Goal: Task Accomplishment & Management: Use online tool/utility

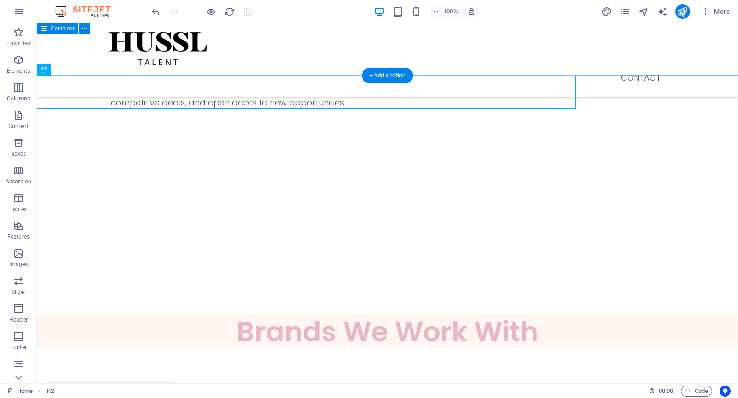
scroll to position [607, 0]
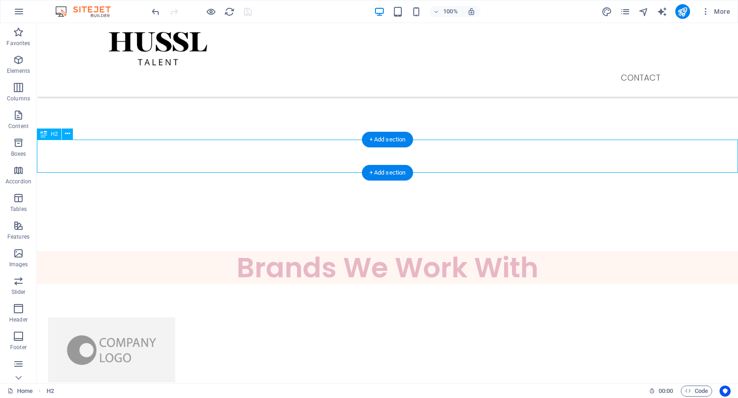
click at [183, 251] on div "Brands We Work With" at bounding box center [387, 267] width 701 height 33
click at [70, 135] on icon at bounding box center [67, 134] width 5 height 10
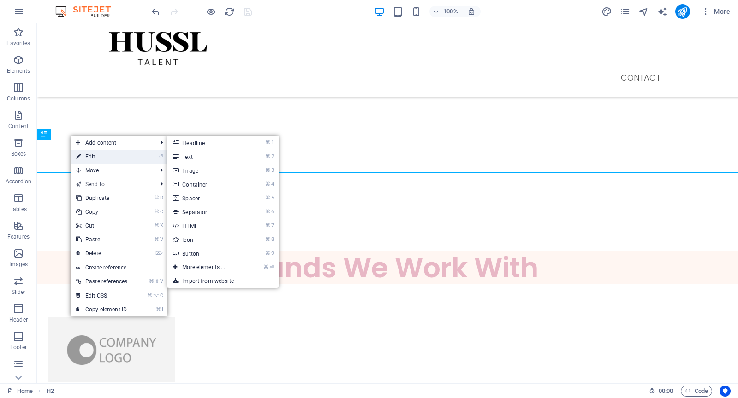
click at [93, 157] on link "⏎ Edit" at bounding box center [102, 157] width 62 height 14
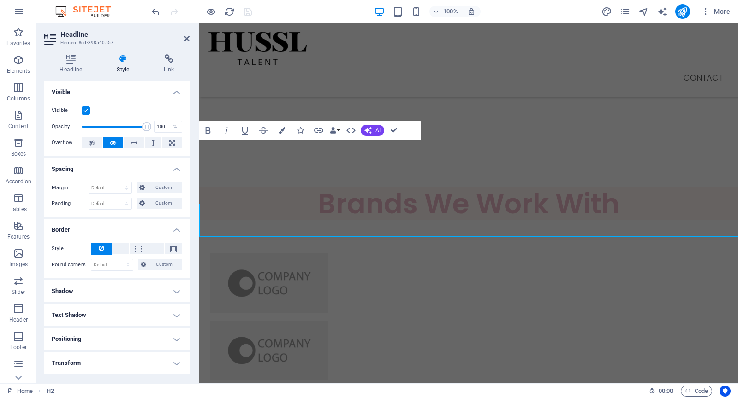
scroll to position [543, 0]
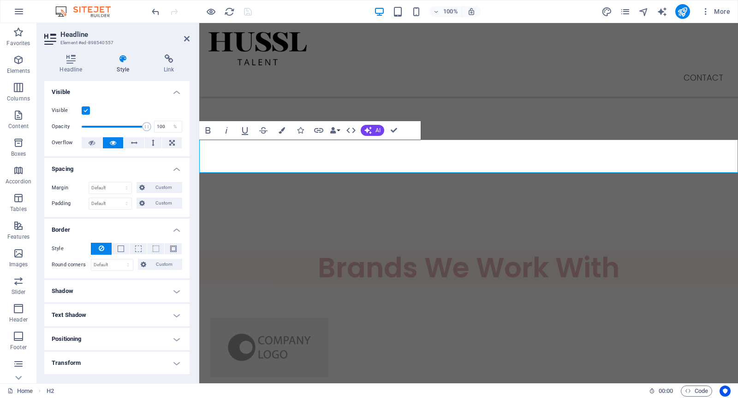
click at [122, 63] on icon at bounding box center [122, 58] width 43 height 9
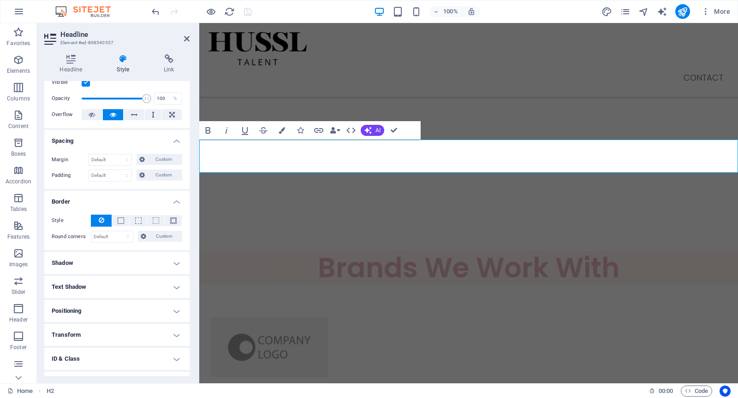
scroll to position [0, 0]
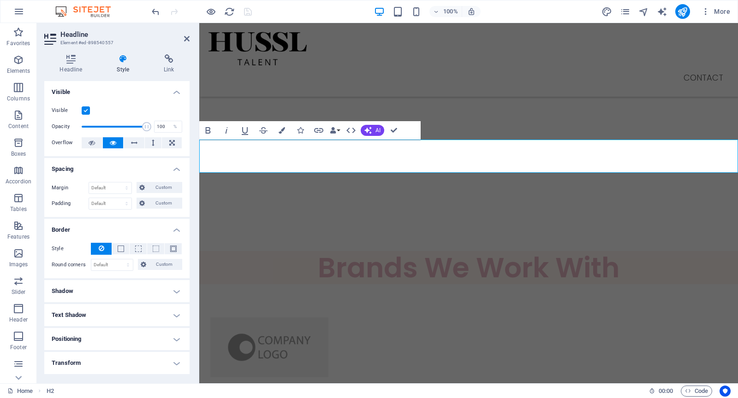
click at [332, 248] on span "Brands We Work With" at bounding box center [468, 267] width 301 height 39
click at [318, 248] on span "Brands We Work With" at bounding box center [468, 267] width 301 height 39
click at [86, 106] on label at bounding box center [86, 110] width 8 height 8
click at [0, 0] on input "Visible" at bounding box center [0, 0] width 0 height 0
click at [87, 108] on label at bounding box center [86, 110] width 8 height 8
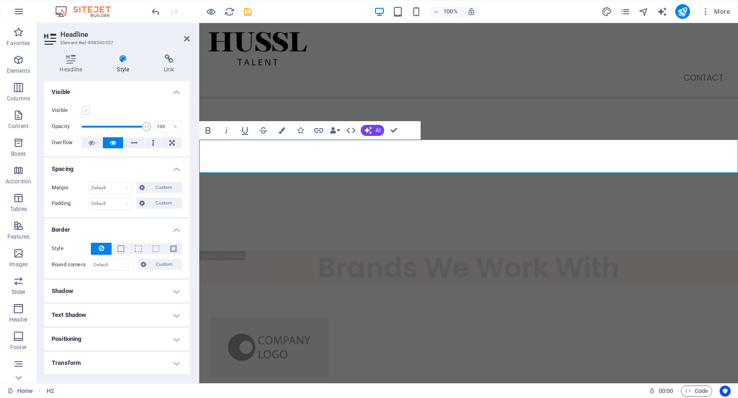
click at [0, 0] on input "Visible" at bounding box center [0, 0] width 0 height 0
click at [66, 59] on icon at bounding box center [70, 58] width 53 height 9
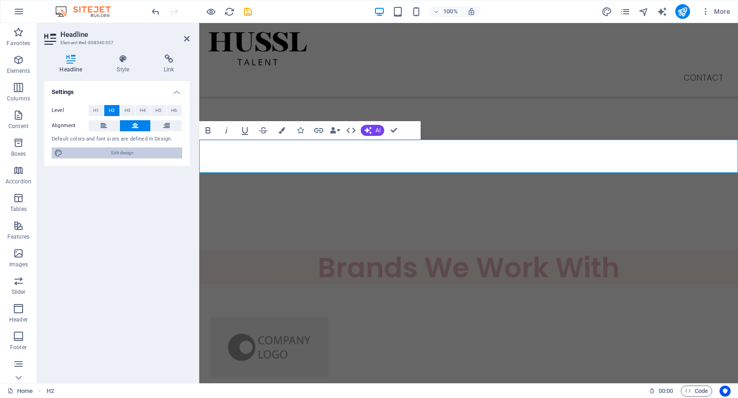
click at [107, 156] on span "Edit design" at bounding box center [122, 153] width 114 height 11
select select "px"
select select "300"
select select "px"
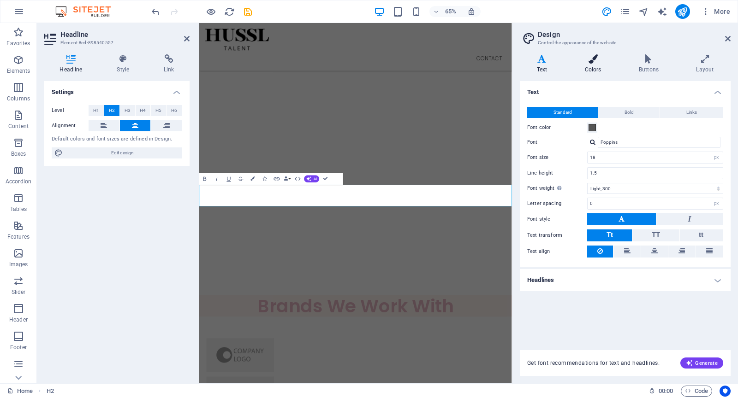
click at [594, 61] on icon at bounding box center [592, 58] width 50 height 9
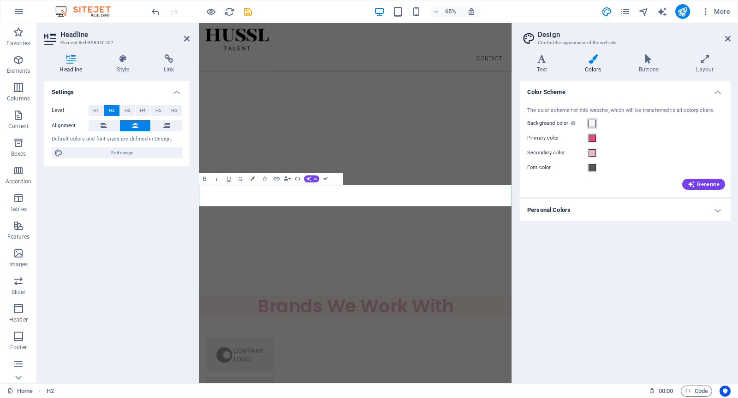
click at [593, 122] on span at bounding box center [591, 123] width 7 height 7
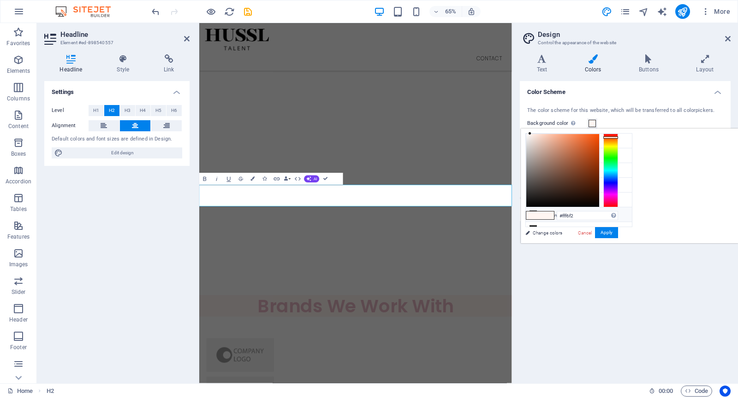
click at [564, 213] on li "Custom color 2 #ffffff" at bounding box center [578, 214] width 106 height 15
type input "#ffffff"
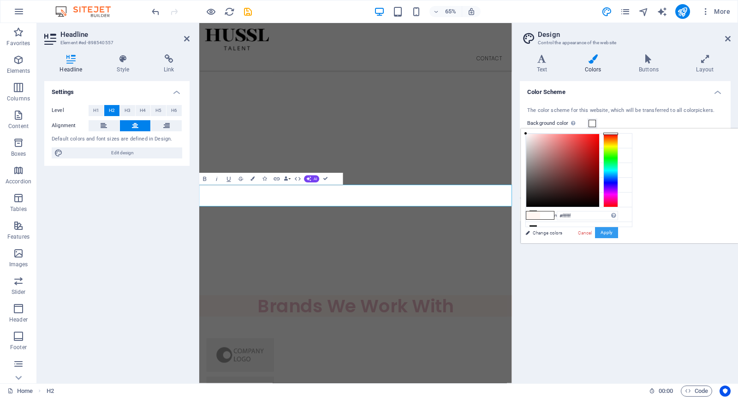
click at [618, 229] on button "Apply" at bounding box center [606, 232] width 23 height 11
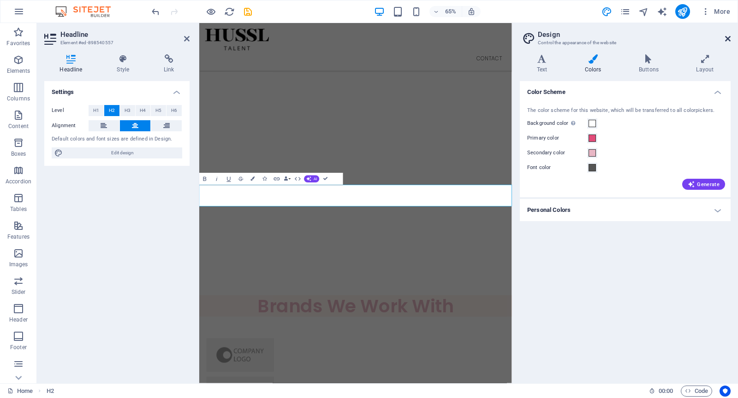
click at [727, 38] on icon at bounding box center [728, 38] width 6 height 7
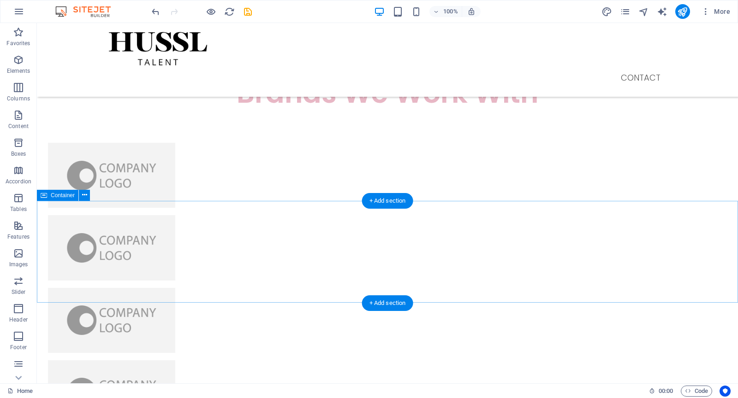
scroll to position [775, 0]
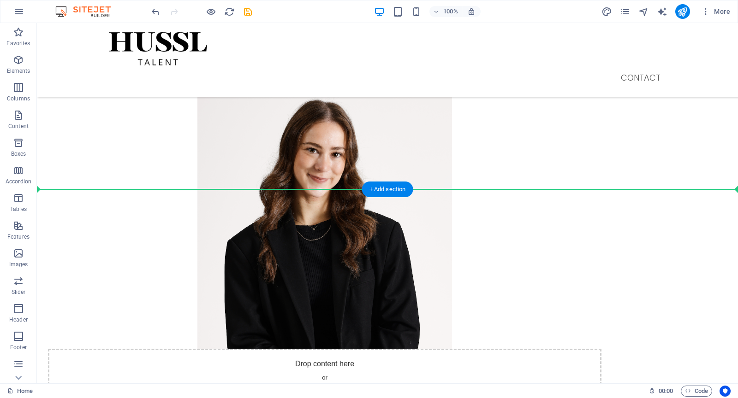
drag, startPoint x: 427, startPoint y: 236, endPoint x: 423, endPoint y: 186, distance: 50.0
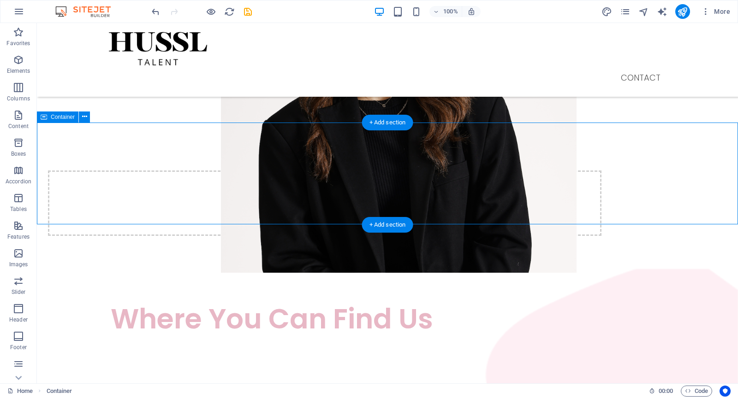
scroll to position [1658, 0]
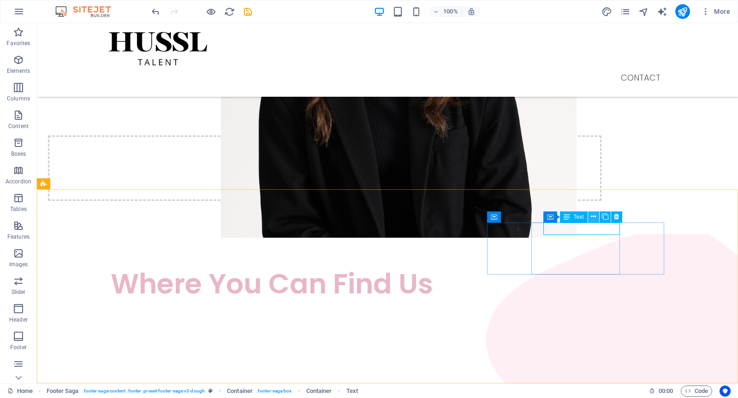
click at [591, 221] on icon at bounding box center [592, 217] width 5 height 10
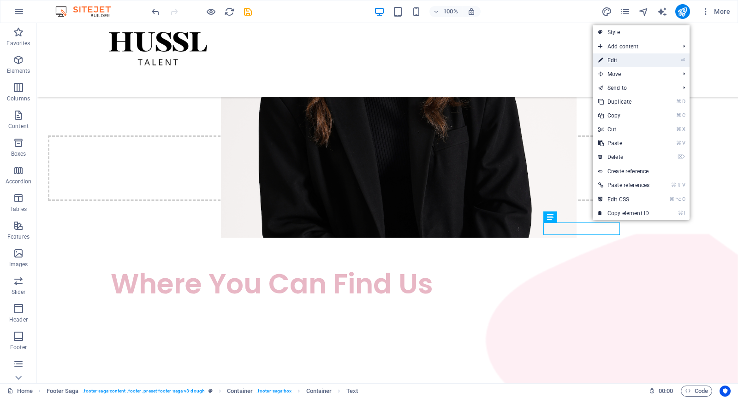
click at [648, 63] on link "⏎ Edit" at bounding box center [623, 60] width 62 height 14
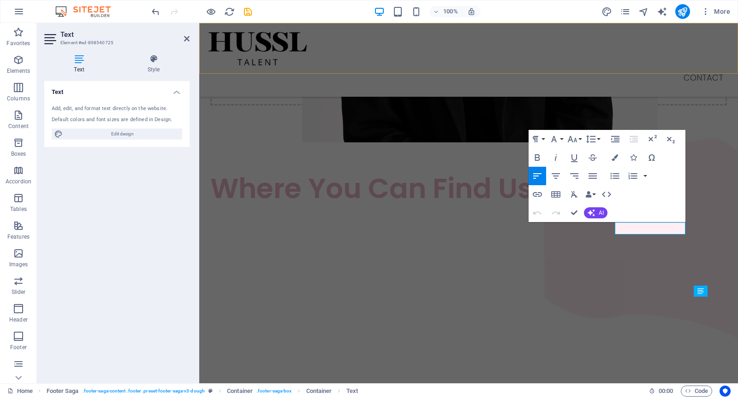
scroll to position [1583, 0]
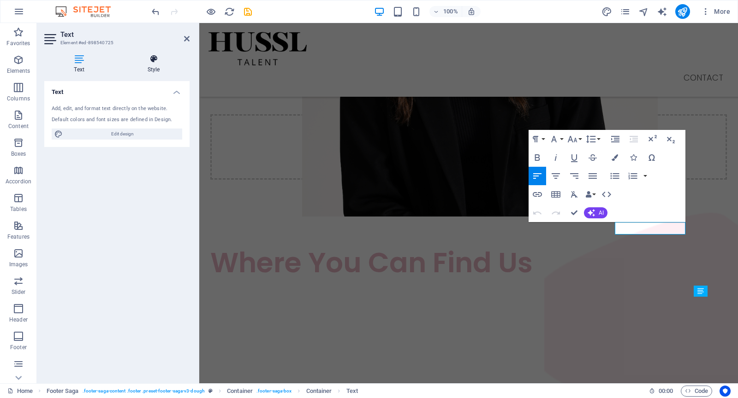
click at [158, 62] on icon at bounding box center [154, 58] width 72 height 9
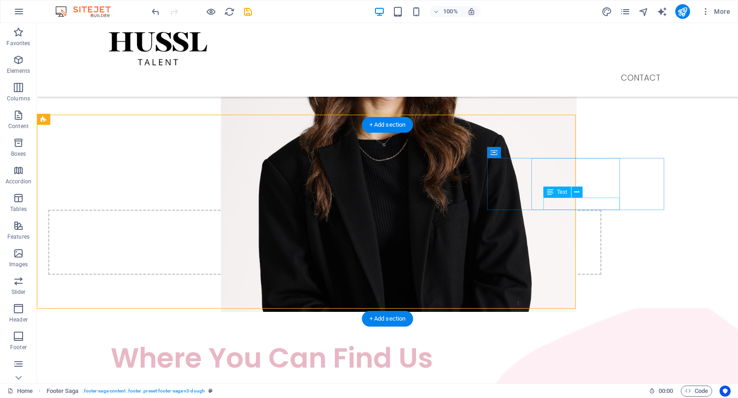
scroll to position [1658, 0]
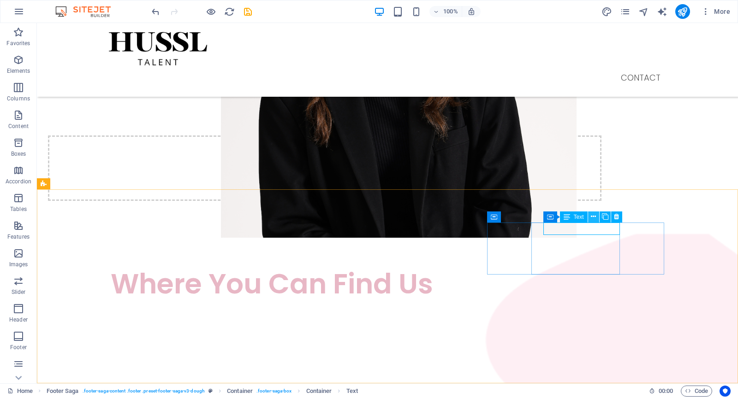
click at [592, 219] on icon at bounding box center [592, 217] width 5 height 10
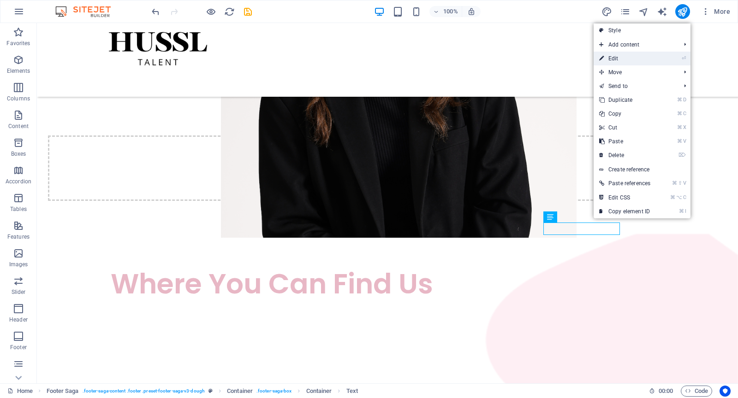
click at [637, 61] on link "⏎ Edit" at bounding box center [624, 59] width 62 height 14
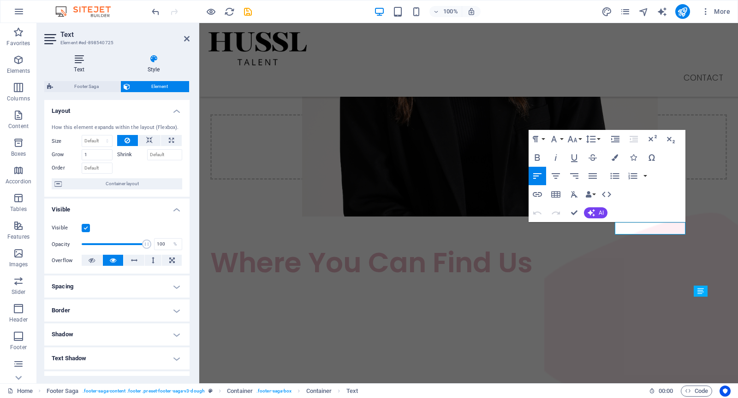
click at [82, 69] on h4 "Text" at bounding box center [80, 63] width 73 height 19
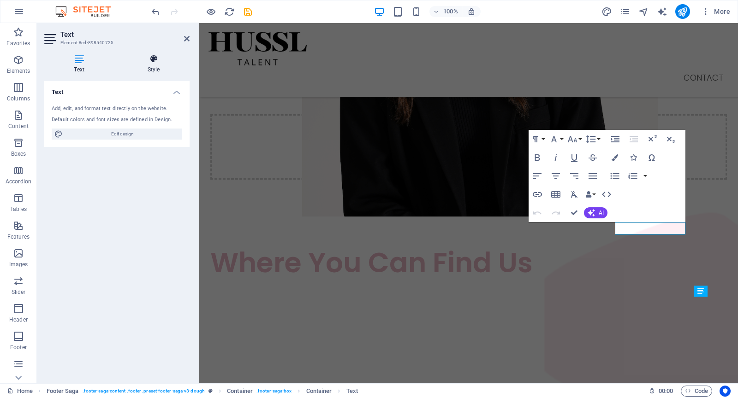
click at [155, 58] on icon at bounding box center [154, 58] width 72 height 9
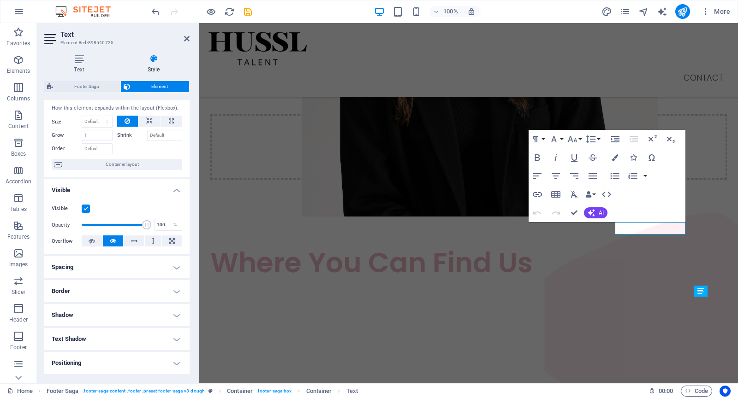
scroll to position [0, 0]
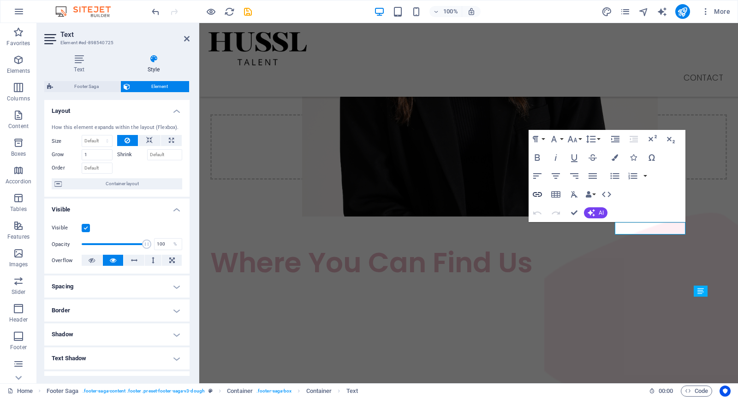
click at [538, 195] on icon "button" at bounding box center [536, 194] width 9 height 5
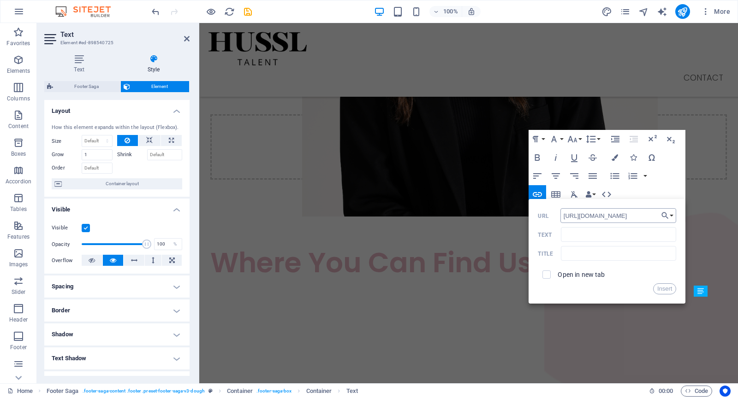
scroll to position [0, 10]
type input "https://www.instagram.com/hussltalent/"
click at [550, 277] on span at bounding box center [546, 275] width 8 height 8
click at [544, 275] on input "checkbox" at bounding box center [545, 273] width 8 height 8
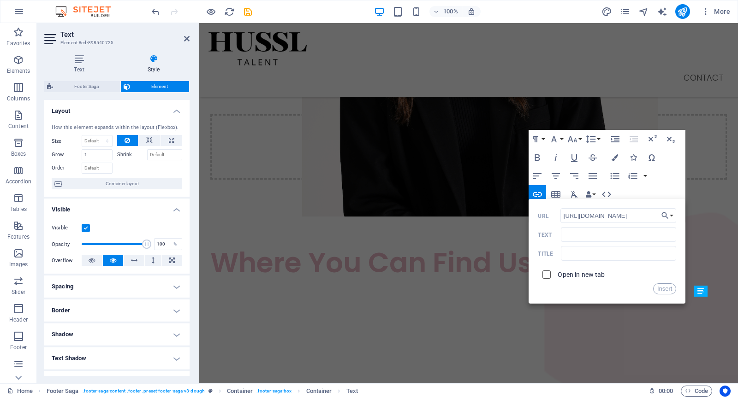
checkbox input "true"
click at [665, 289] on button "Insert" at bounding box center [665, 288] width 24 height 11
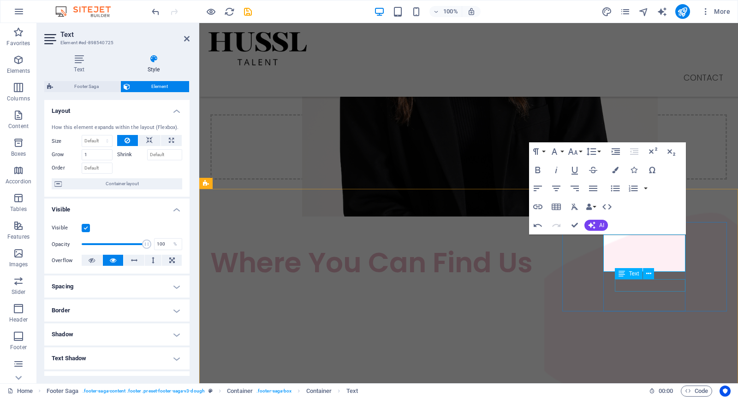
scroll to position [1658, 0]
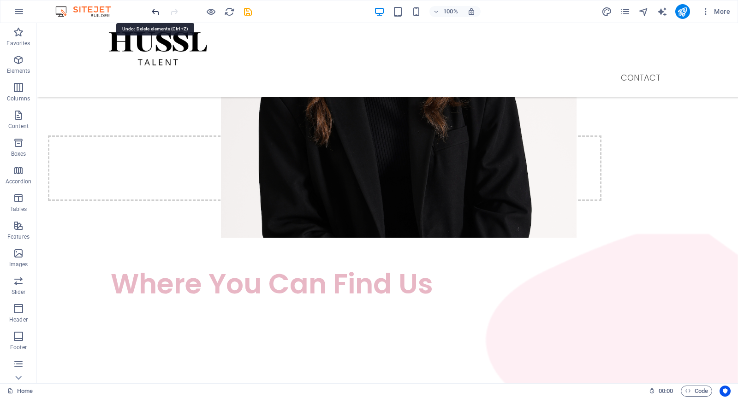
click at [157, 11] on icon "undo" at bounding box center [155, 11] width 11 height 11
click at [155, 12] on icon "undo" at bounding box center [155, 11] width 11 height 11
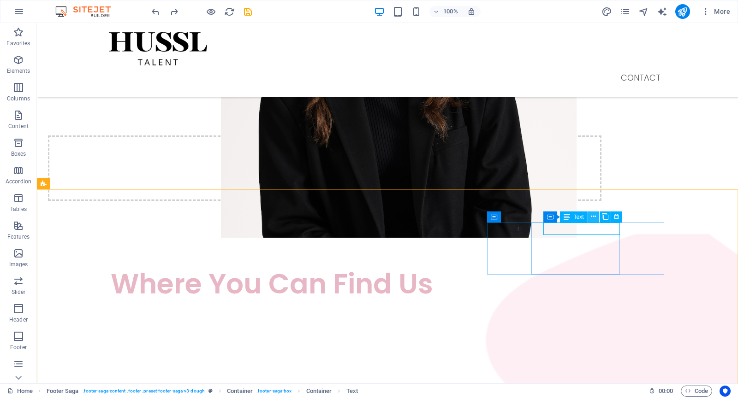
click at [591, 218] on icon at bounding box center [592, 217] width 5 height 10
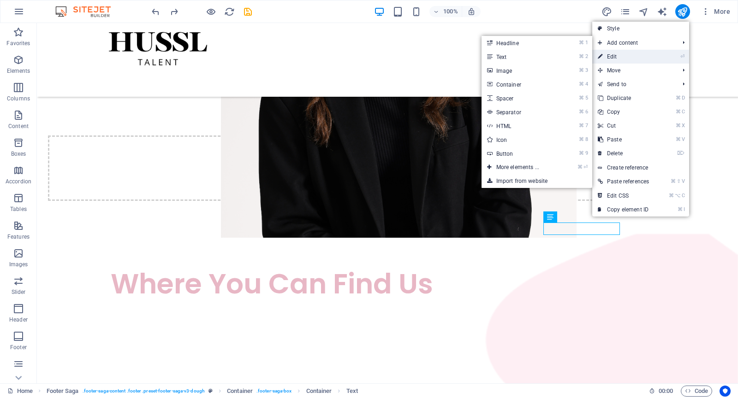
click at [632, 53] on link "⏎ Edit" at bounding box center [623, 57] width 62 height 14
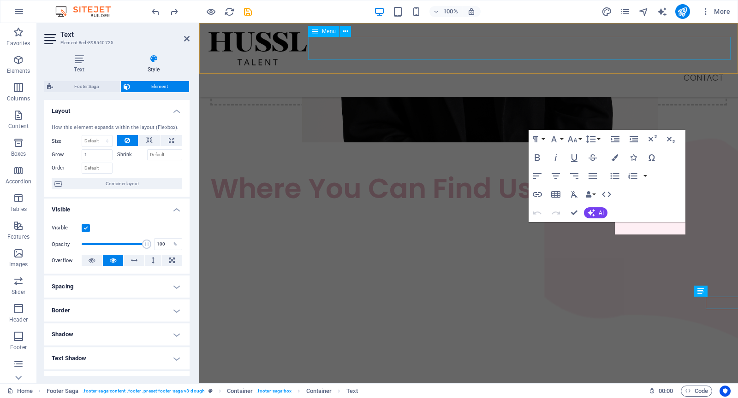
scroll to position [1583, 0]
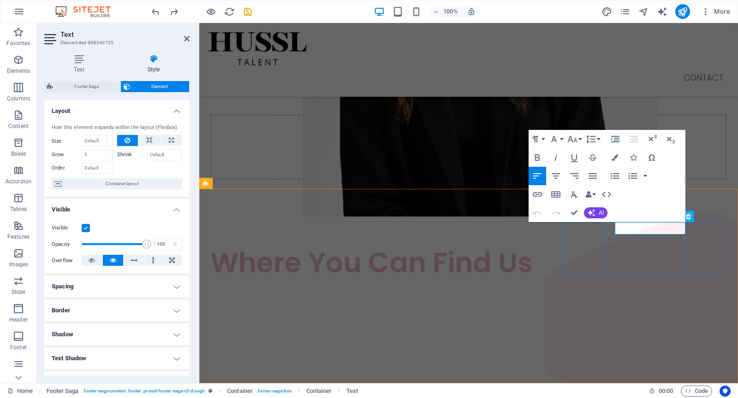
drag, startPoint x: 663, startPoint y: 230, endPoint x: 614, endPoint y: 228, distance: 49.8
click at [540, 195] on icon "button" at bounding box center [536, 194] width 11 height 11
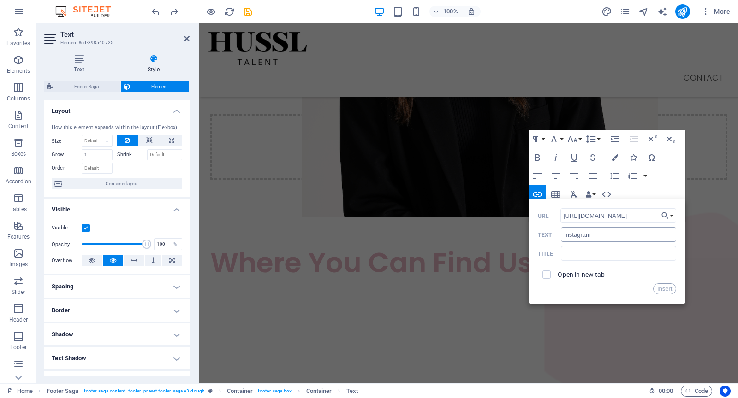
scroll to position [0, 10]
type input "https://www.instagram.com/hussltalent/"
click at [546, 274] on input "checkbox" at bounding box center [545, 273] width 8 height 8
click at [547, 273] on input "checkbox" at bounding box center [545, 273] width 8 height 8
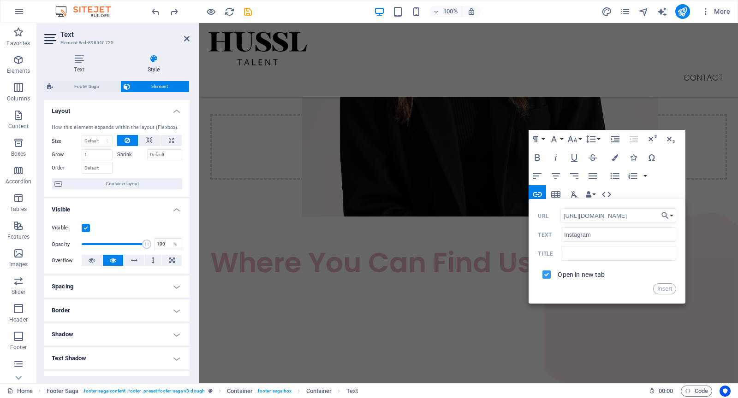
checkbox input "false"
click at [668, 287] on button "Insert" at bounding box center [665, 288] width 24 height 11
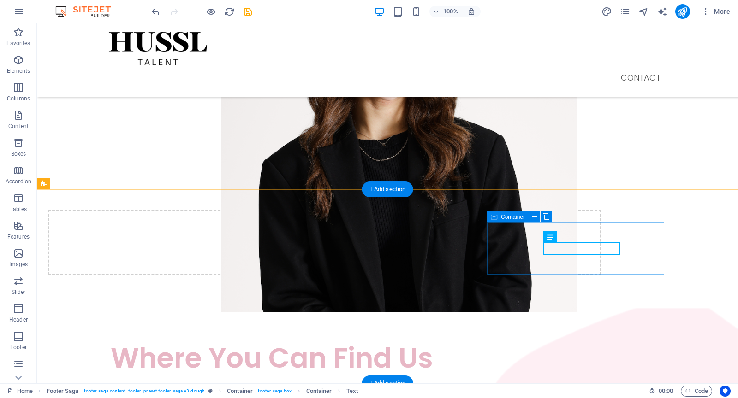
scroll to position [1658, 0]
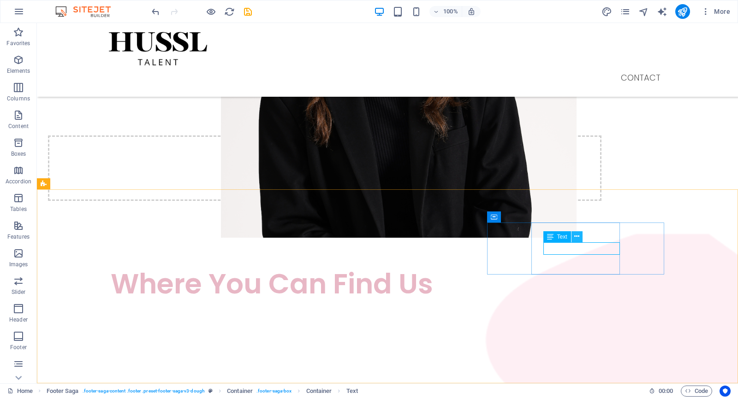
click at [574, 239] on icon at bounding box center [576, 237] width 5 height 10
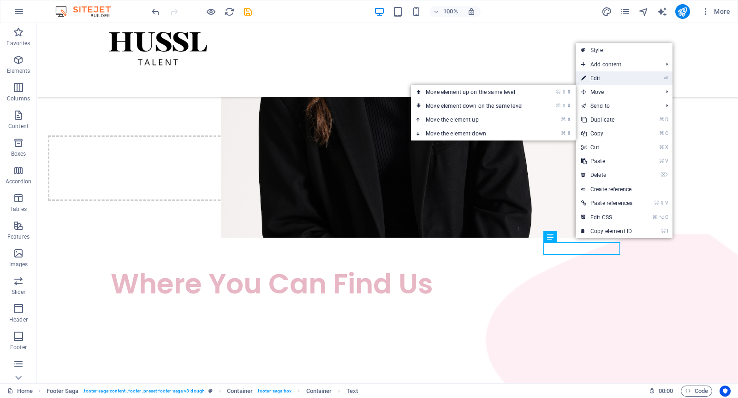
click at [600, 80] on link "⏎ Edit" at bounding box center [606, 78] width 62 height 14
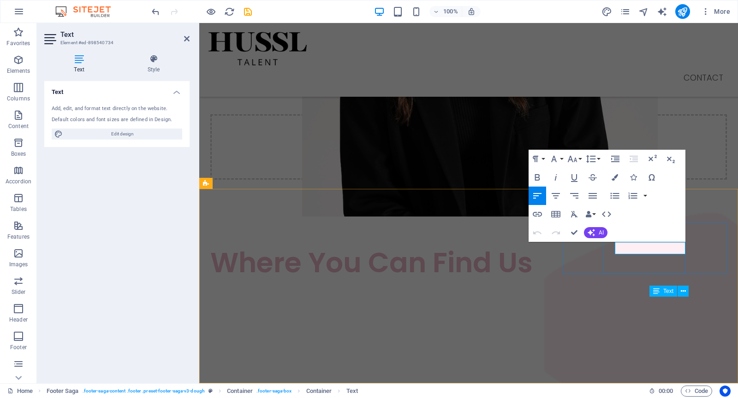
drag, startPoint x: 626, startPoint y: 248, endPoint x: 610, endPoint y: 248, distance: 16.6
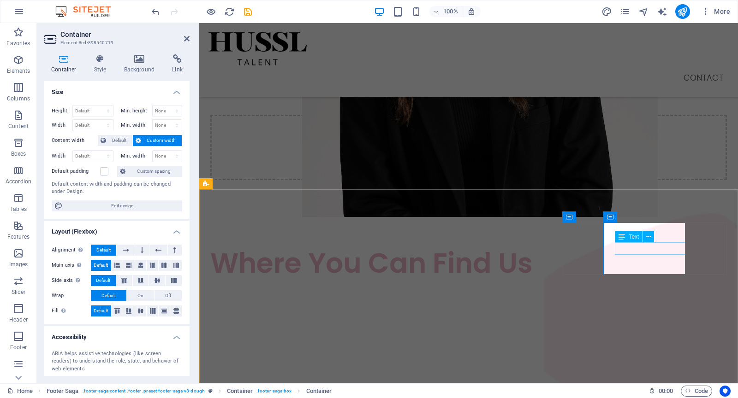
click at [648, 238] on icon at bounding box center [648, 237] width 5 height 10
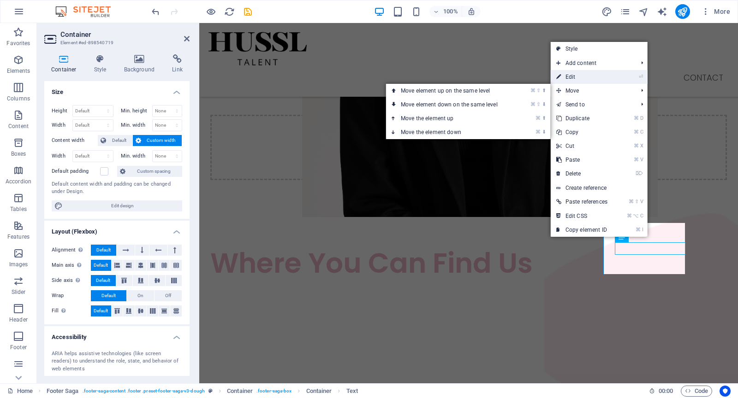
click at [587, 73] on link "⏎ Edit" at bounding box center [581, 77] width 62 height 14
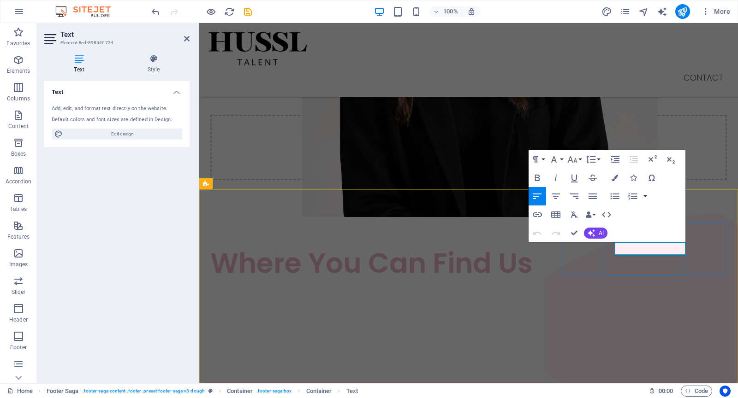
drag, startPoint x: 642, startPoint y: 248, endPoint x: 615, endPoint y: 248, distance: 26.3
click at [535, 211] on icon "button" at bounding box center [536, 214] width 11 height 11
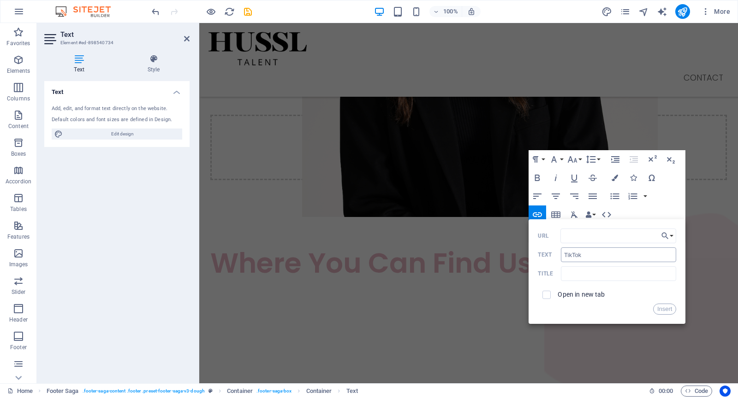
type input "https://www.tiktok.com/@hussltalent"
click at [669, 308] on button "Insert" at bounding box center [665, 309] width 24 height 11
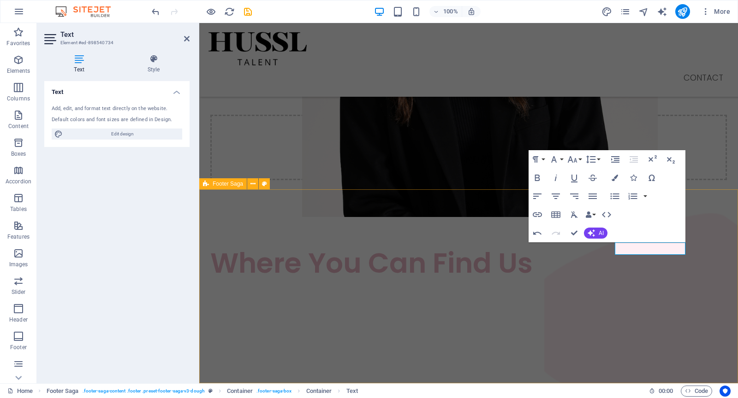
scroll to position [0, 0]
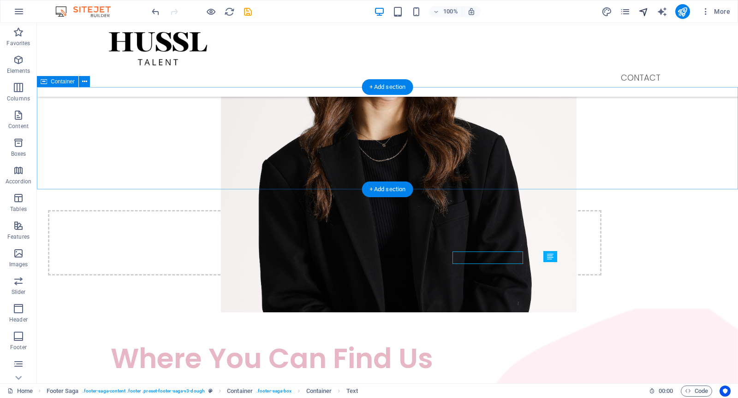
scroll to position [1658, 0]
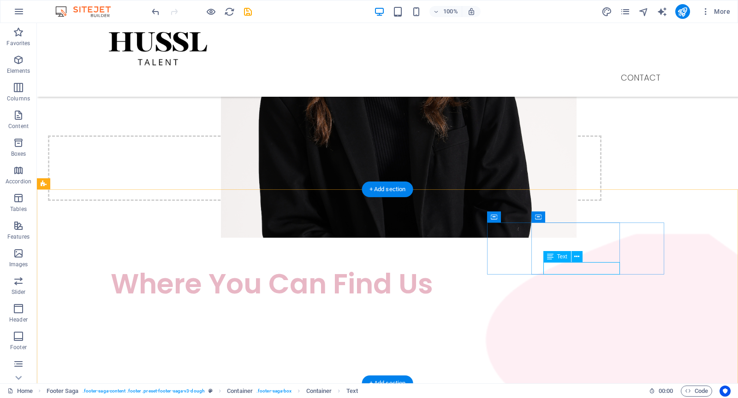
click at [573, 257] on button at bounding box center [576, 256] width 11 height 11
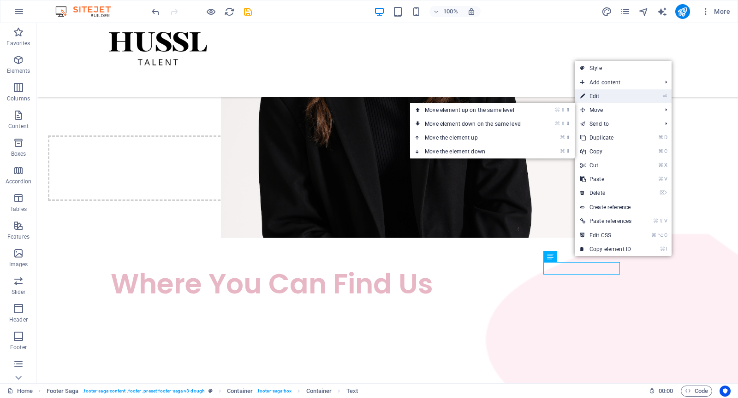
click at [608, 98] on link "⏎ Edit" at bounding box center [605, 96] width 62 height 14
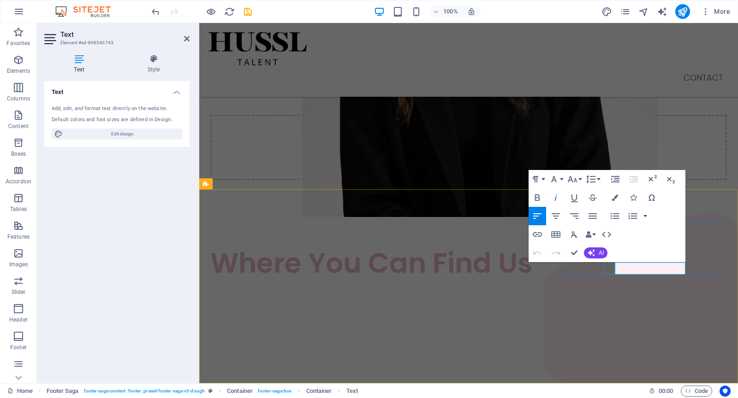
drag, startPoint x: 654, startPoint y: 268, endPoint x: 610, endPoint y: 266, distance: 43.4
click at [536, 236] on icon "button" at bounding box center [536, 234] width 9 height 5
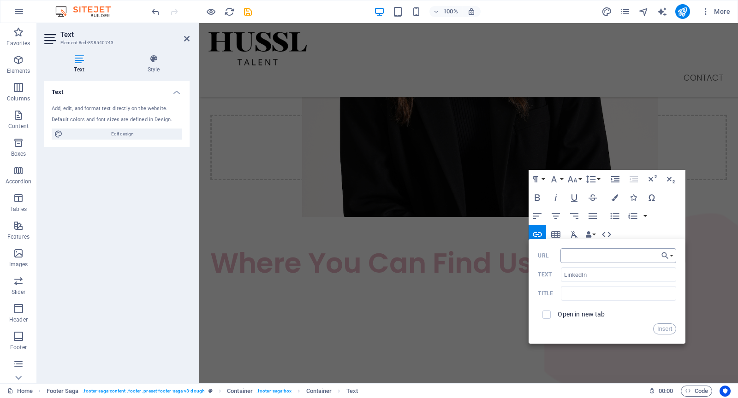
type input "https://www.linkedin.com/company/108378109/admin/dashboard/"
click at [661, 330] on button "Insert" at bounding box center [665, 329] width 24 height 11
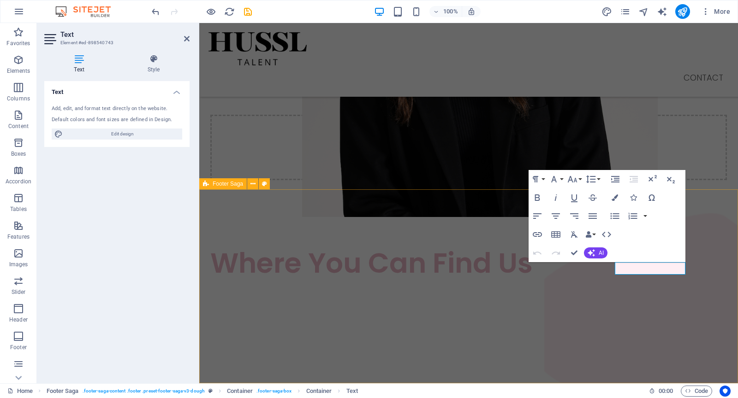
scroll to position [0, 0]
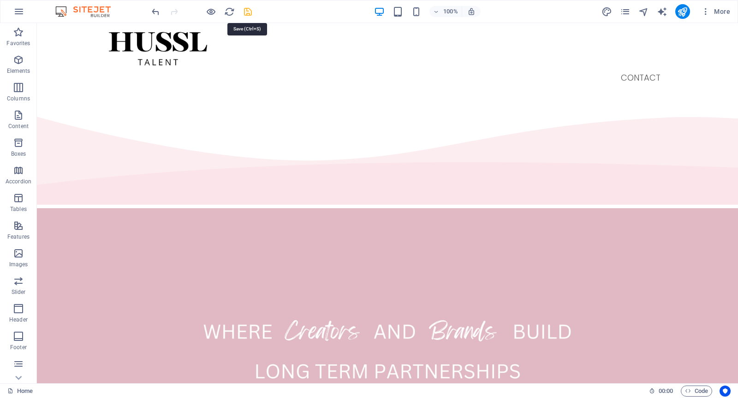
click at [251, 12] on icon "save" at bounding box center [247, 11] width 11 height 11
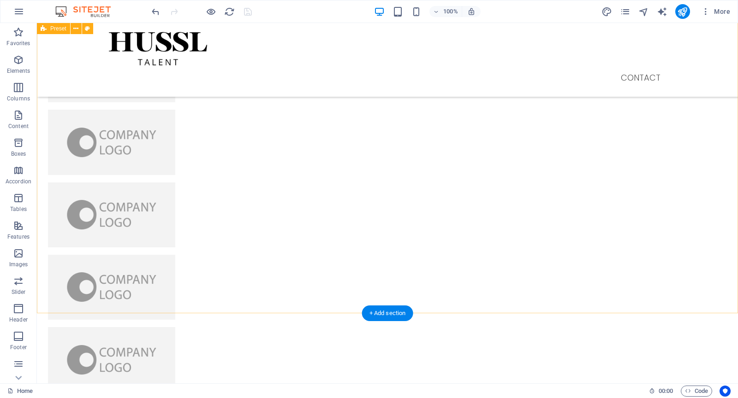
scroll to position [863, 0]
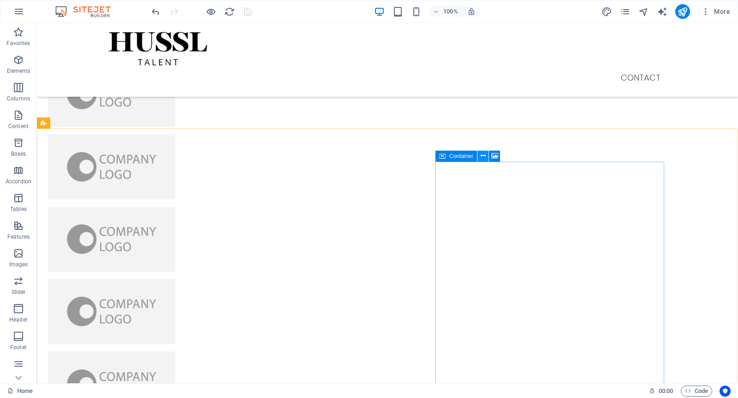
click at [482, 156] on icon at bounding box center [482, 156] width 5 height 10
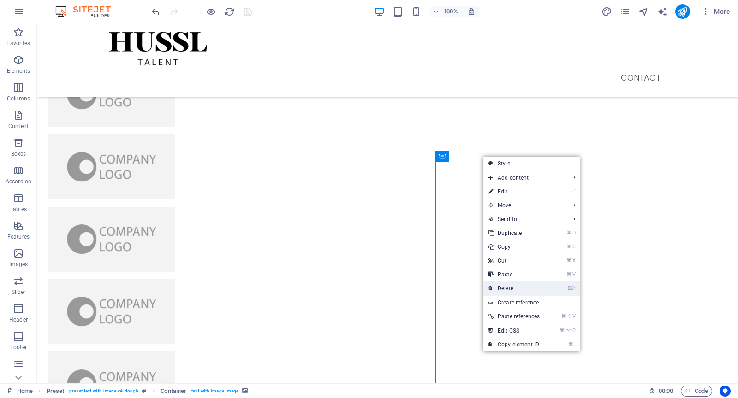
click at [511, 287] on link "⌦ Delete" at bounding box center [514, 289] width 62 height 14
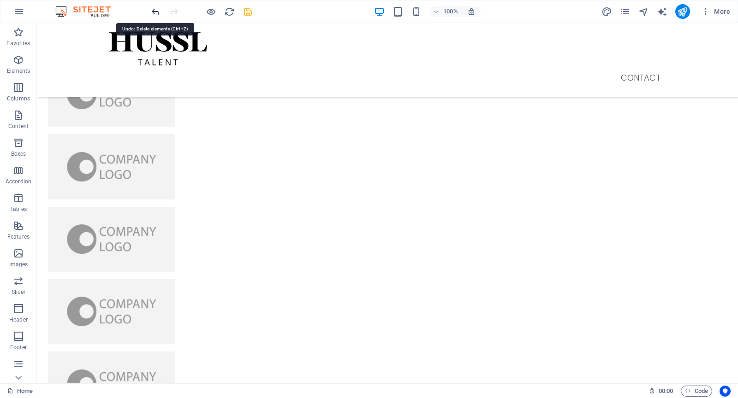
click at [153, 13] on icon "undo" at bounding box center [155, 11] width 11 height 11
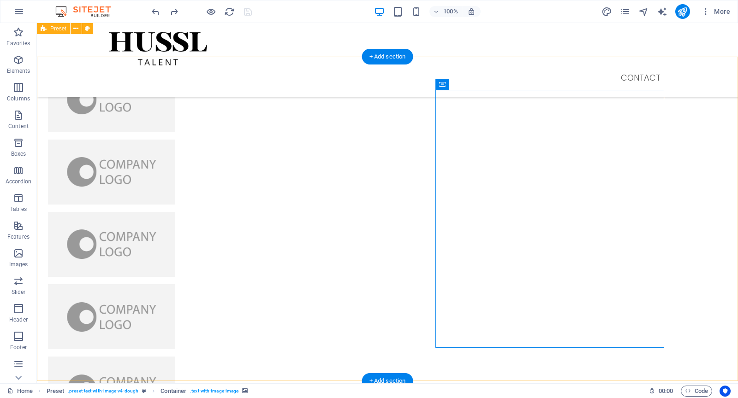
scroll to position [926, 0]
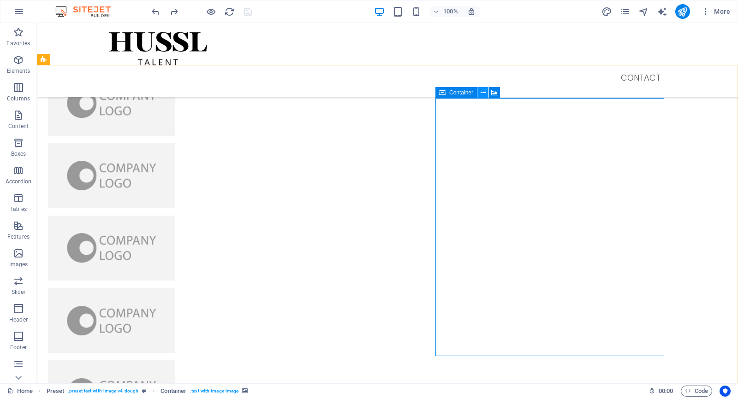
click at [482, 94] on icon at bounding box center [482, 93] width 5 height 10
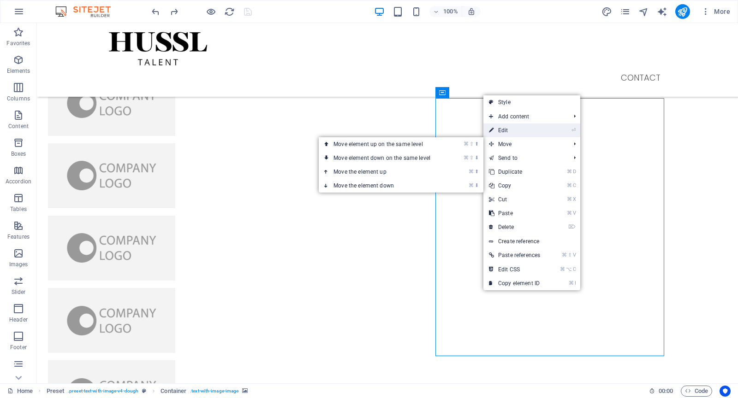
click at [522, 133] on link "⏎ Edit" at bounding box center [514, 131] width 62 height 14
select select "px"
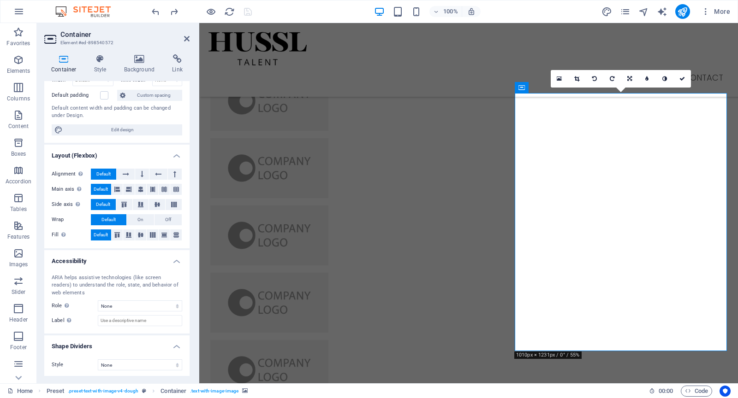
scroll to position [0, 0]
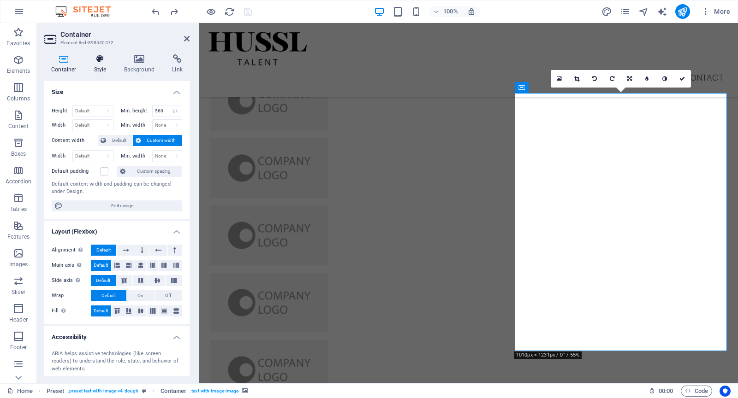
click at [105, 65] on h4 "Style" at bounding box center [102, 63] width 30 height 19
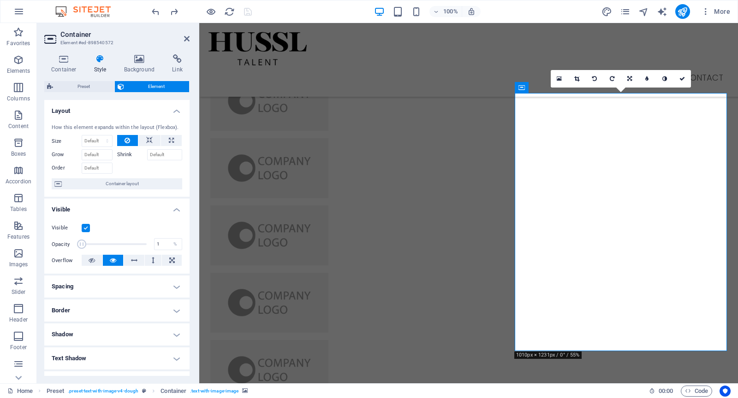
drag, startPoint x: 146, startPoint y: 242, endPoint x: 71, endPoint y: 241, distance: 74.7
click at [71, 241] on div "Opacity 1 %" at bounding box center [117, 244] width 130 height 14
type input "100"
drag, startPoint x: 82, startPoint y: 243, endPoint x: 178, endPoint y: 245, distance: 96.4
click at [178, 245] on div "Opacity 100 %" at bounding box center [117, 244] width 130 height 14
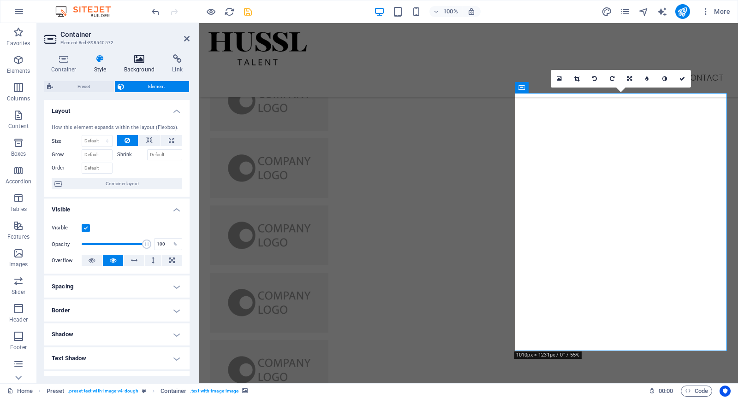
click at [146, 61] on icon at bounding box center [139, 58] width 45 height 9
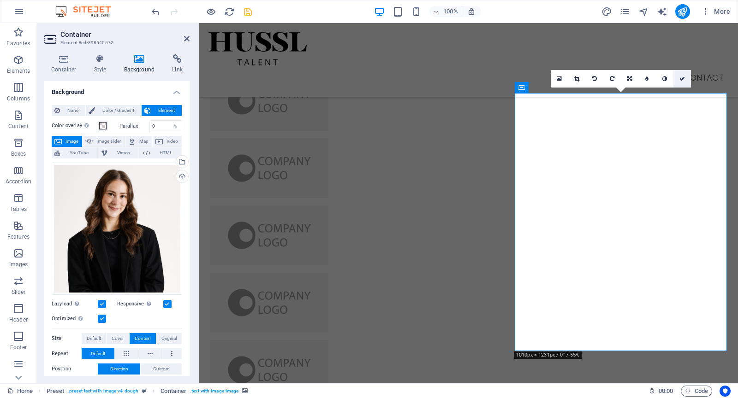
click at [678, 76] on link at bounding box center [682, 79] width 18 height 18
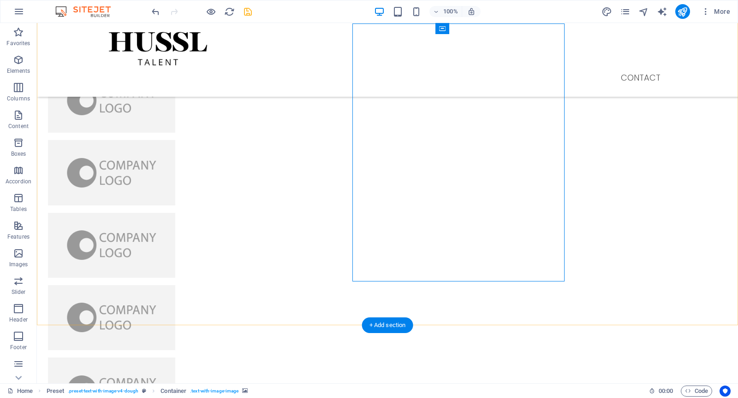
scroll to position [926, 0]
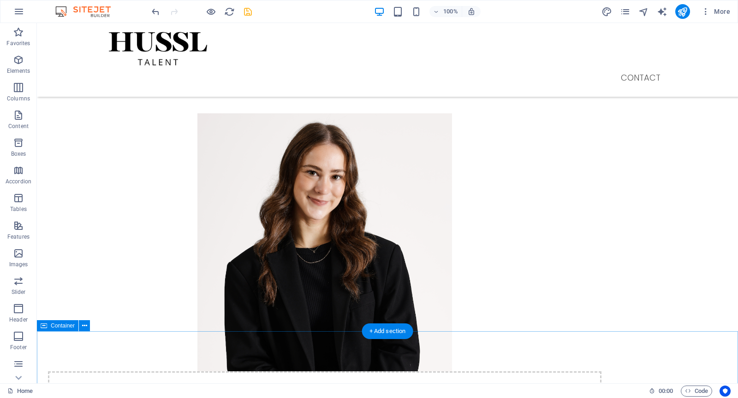
scroll to position [1392, 0]
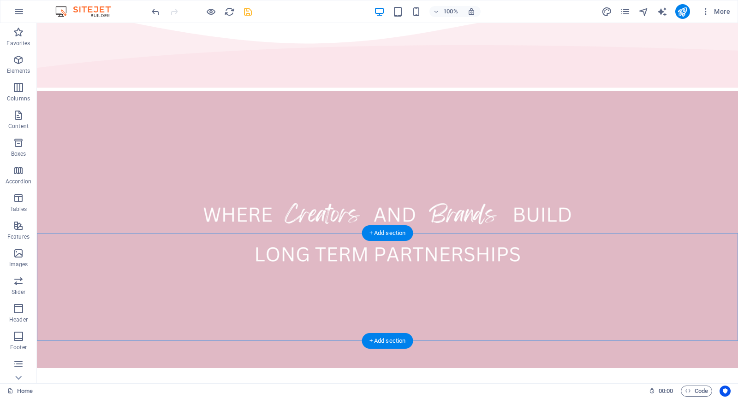
scroll to position [0, 0]
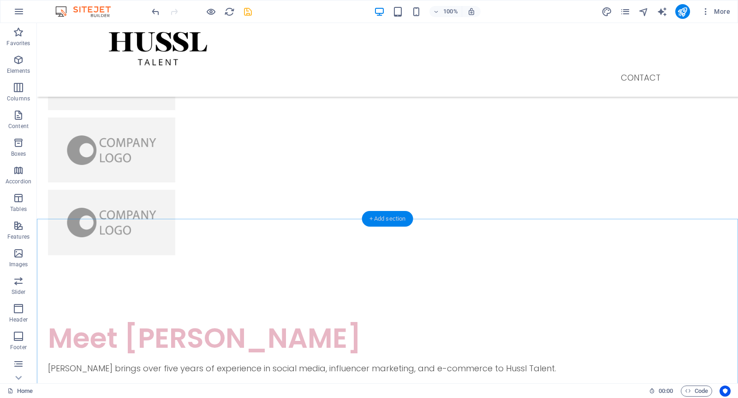
click at [390, 220] on div "+ Add section" at bounding box center [387, 219] width 51 height 16
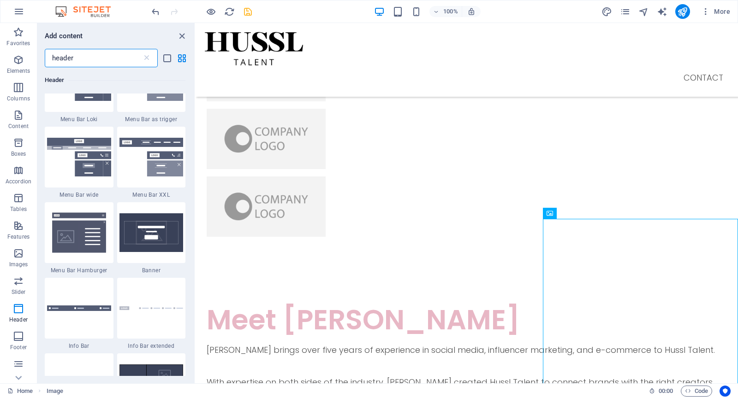
scroll to position [601, 0]
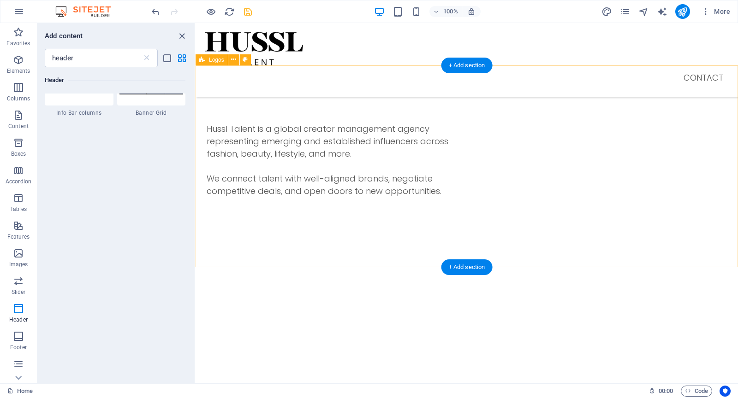
scroll to position [0, 0]
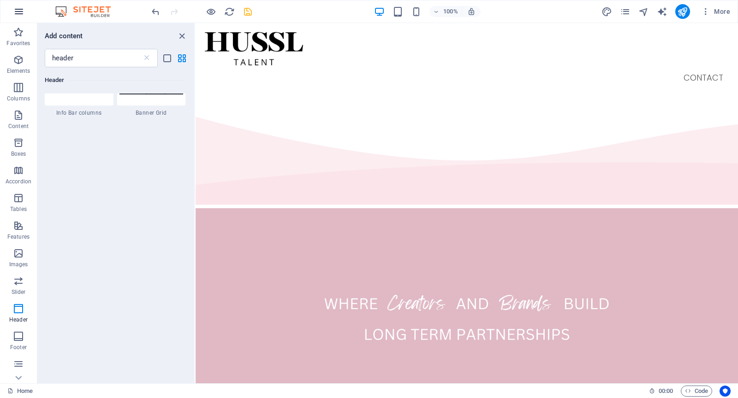
click at [22, 11] on icon "button" at bounding box center [18, 11] width 11 height 11
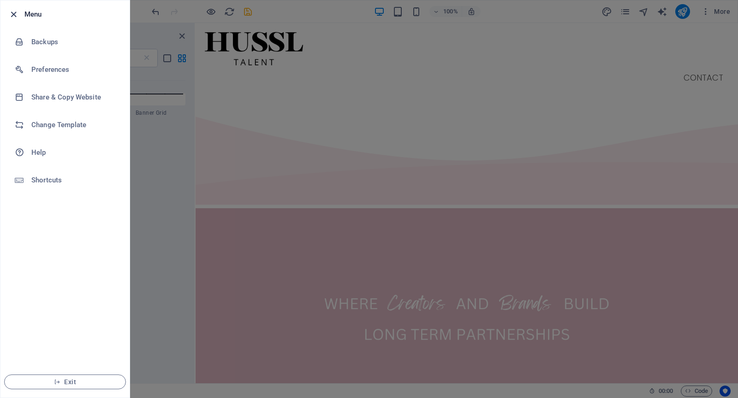
click at [14, 10] on icon "button" at bounding box center [13, 14] width 11 height 11
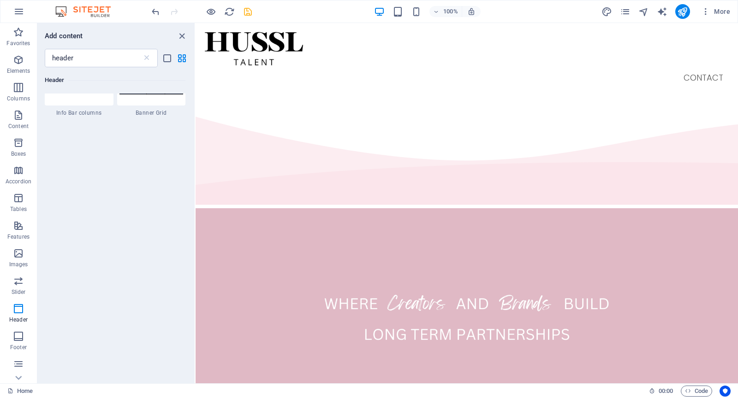
click at [74, 12] on img at bounding box center [87, 11] width 69 height 11
click at [22, 15] on icon "button" at bounding box center [18, 11] width 11 height 11
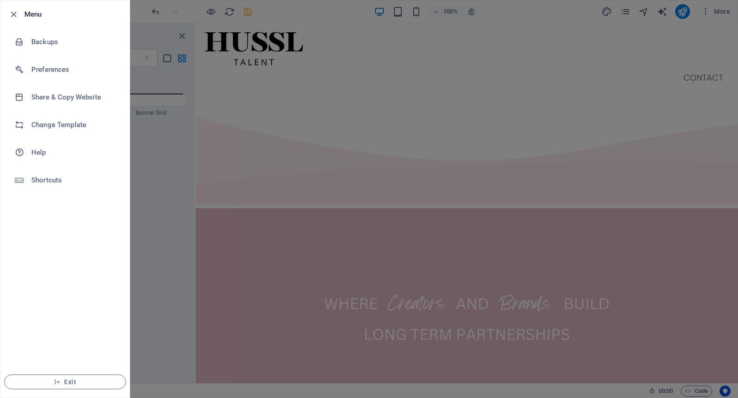
click at [33, 15] on h6 "Menu" at bounding box center [73, 14] width 98 height 11
click at [43, 75] on li "Preferences" at bounding box center [64, 70] width 129 height 28
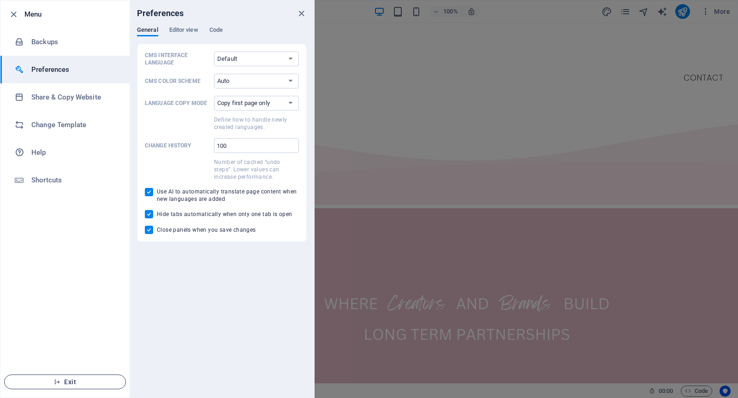
click at [83, 382] on span "Exit" at bounding box center [65, 381] width 106 height 7
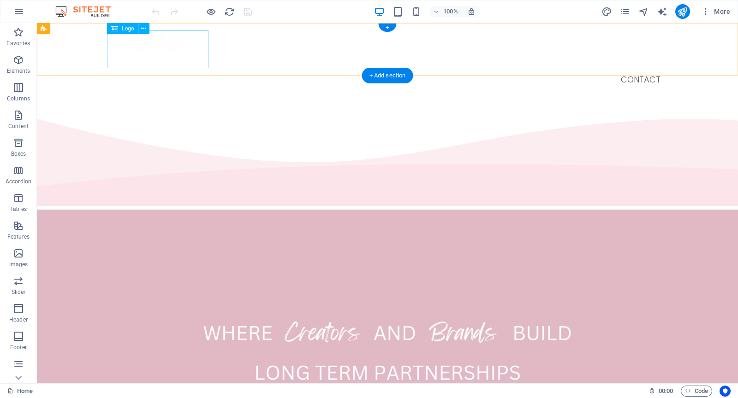
click at [192, 47] on div at bounding box center [387, 49] width 561 height 38
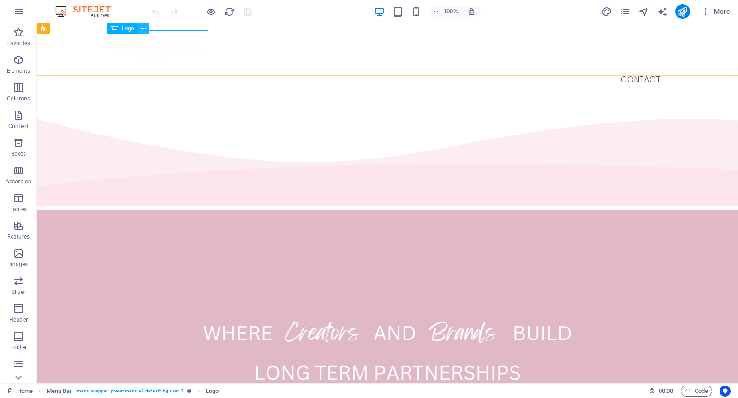
click at [145, 30] on icon at bounding box center [143, 29] width 5 height 10
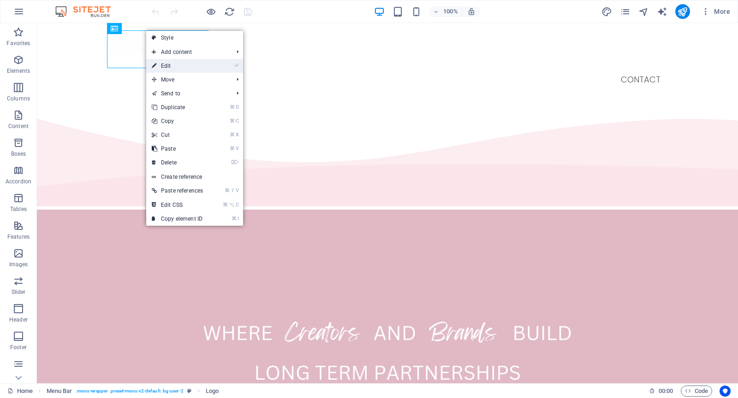
click at [164, 66] on link "⏎ Edit" at bounding box center [177, 66] width 62 height 14
select select "px"
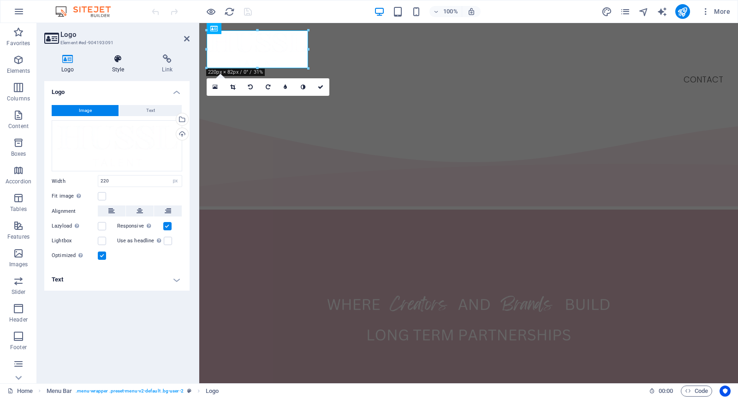
click at [121, 63] on icon at bounding box center [118, 58] width 47 height 9
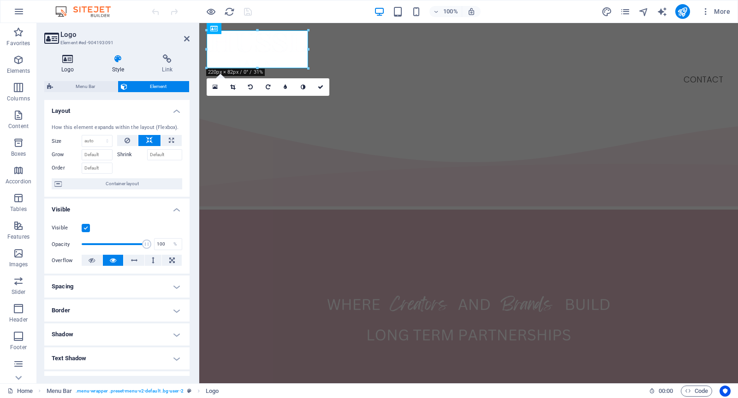
click at [73, 65] on h4 "Logo" at bounding box center [69, 63] width 51 height 19
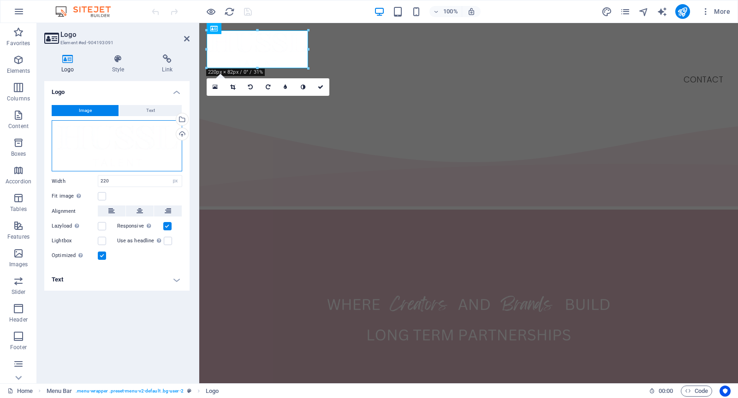
click at [107, 136] on div "Drag files here, click to choose files or select files from Files or our free s…" at bounding box center [117, 146] width 130 height 52
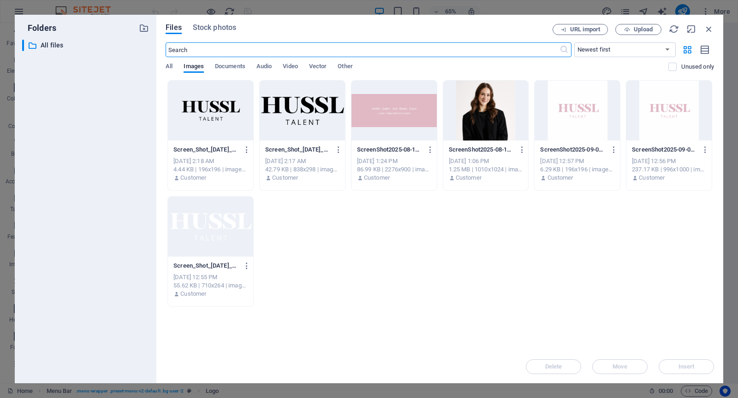
click at [289, 118] on div at bounding box center [302, 111] width 85 height 60
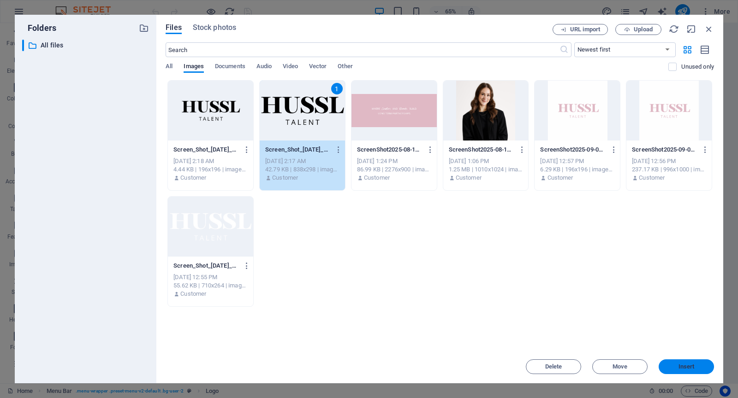
click at [676, 362] on button "Insert" at bounding box center [685, 367] width 55 height 15
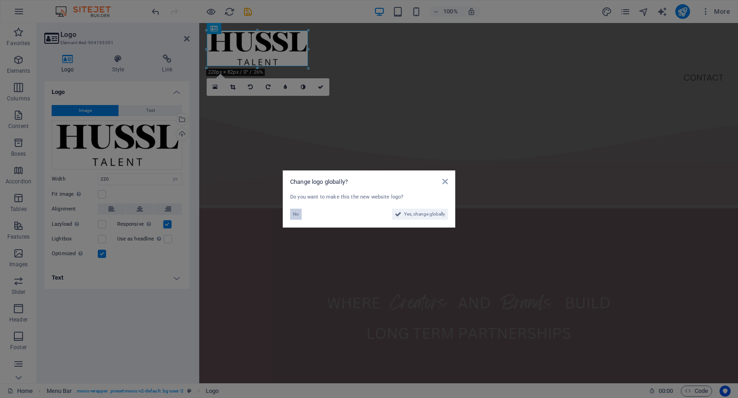
click at [296, 215] on span "No" at bounding box center [296, 214] width 6 height 11
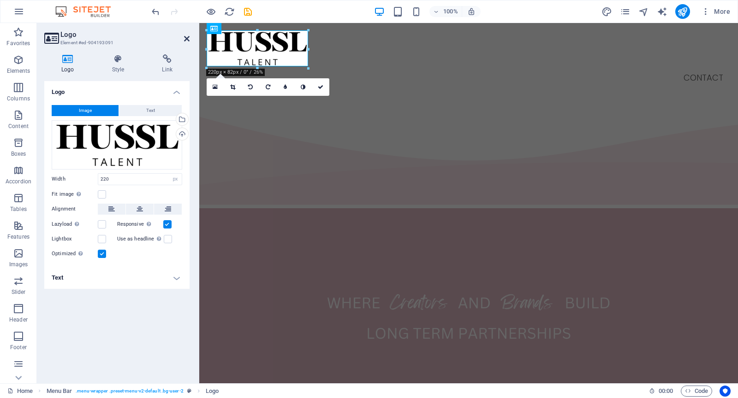
click at [188, 37] on icon at bounding box center [187, 38] width 6 height 7
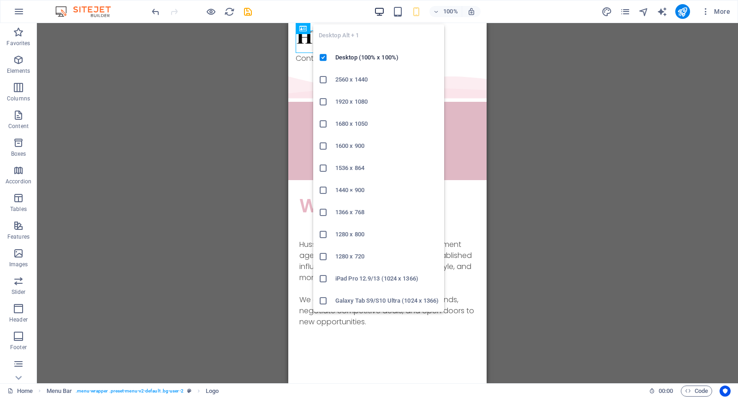
click at [0, 0] on icon "button" at bounding box center [0, 0] width 0 height 0
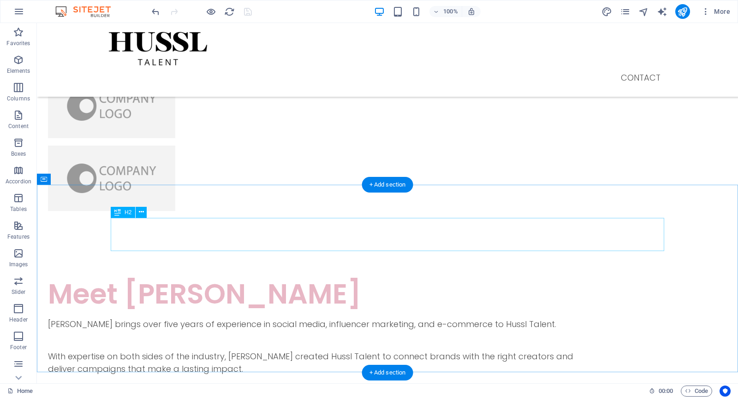
scroll to position [1139, 0]
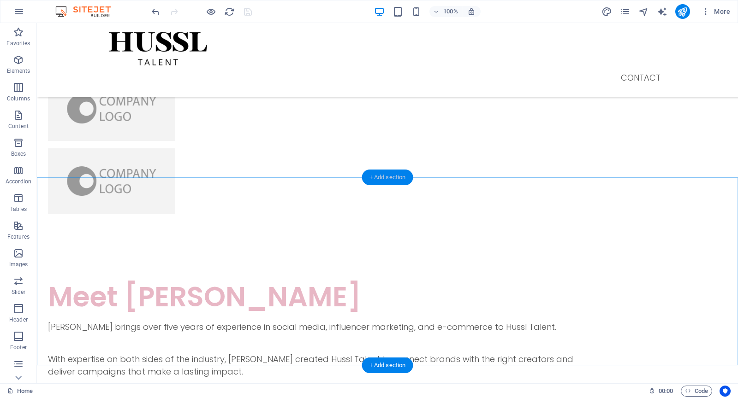
click at [378, 180] on div "+ Add section" at bounding box center [387, 178] width 51 height 16
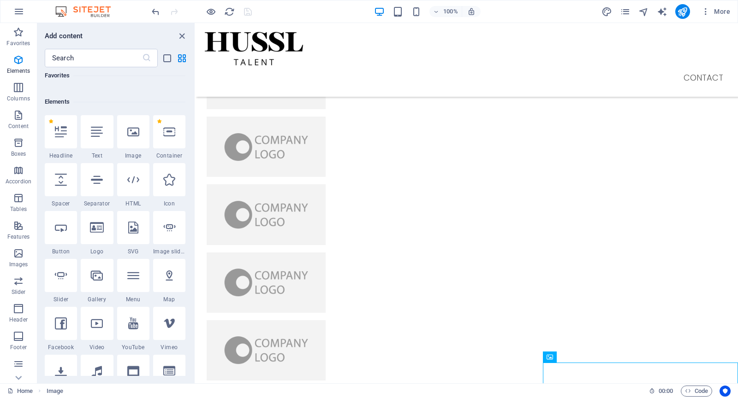
scroll to position [0, 0]
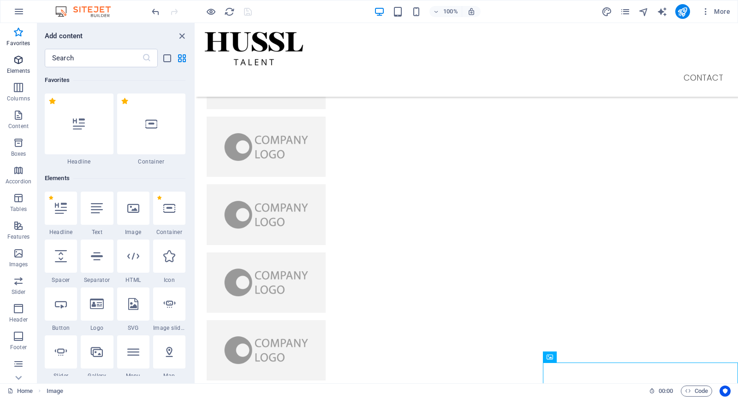
click at [20, 70] on p "Elements" at bounding box center [19, 70] width 24 height 7
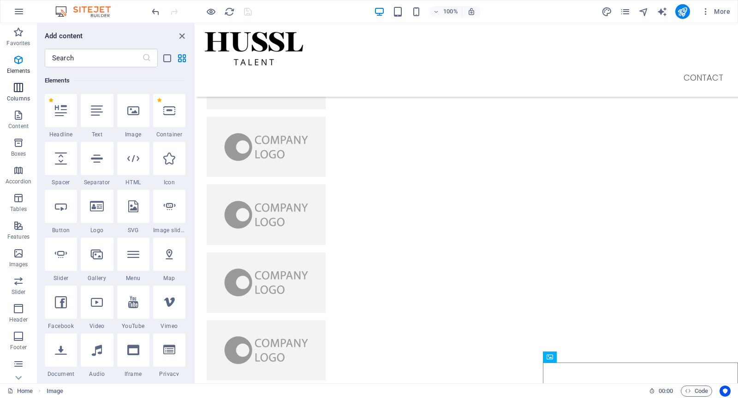
click at [19, 98] on p "Columns" at bounding box center [18, 98] width 23 height 7
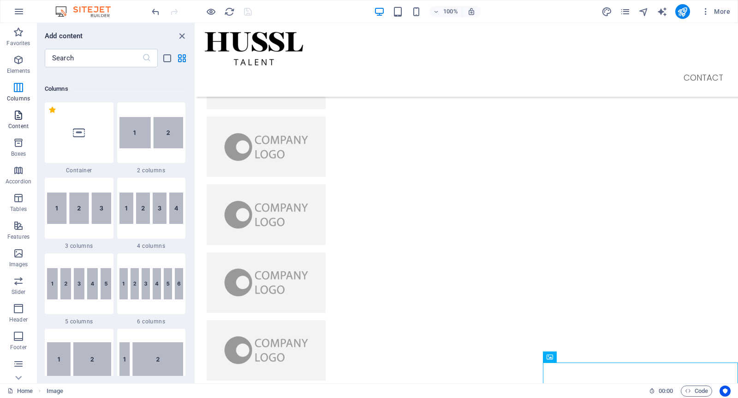
click at [19, 118] on icon "button" at bounding box center [18, 115] width 11 height 11
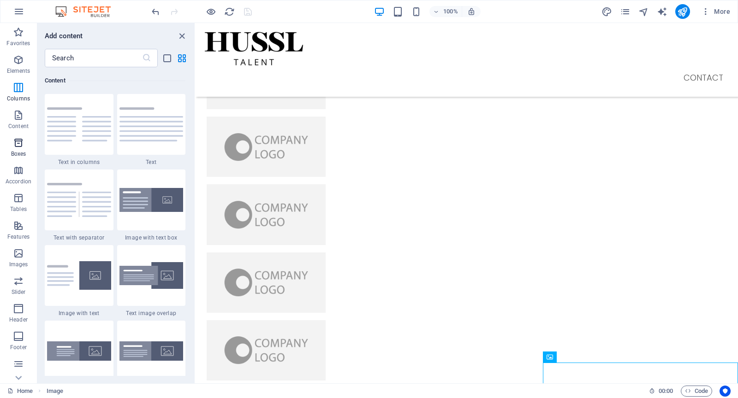
click at [17, 142] on icon "button" at bounding box center [18, 142] width 11 height 11
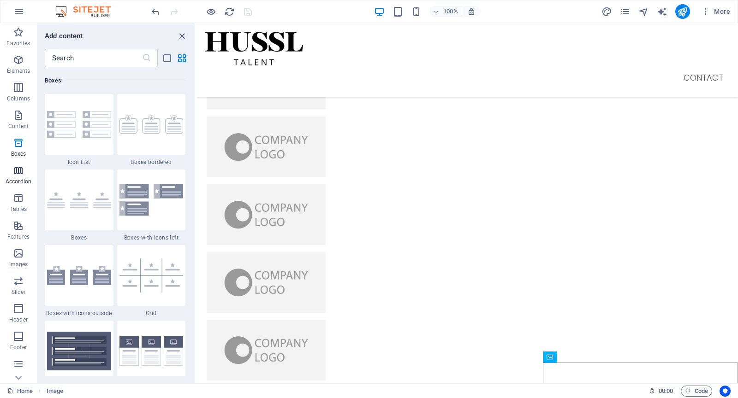
click at [15, 171] on icon "button" at bounding box center [18, 170] width 11 height 11
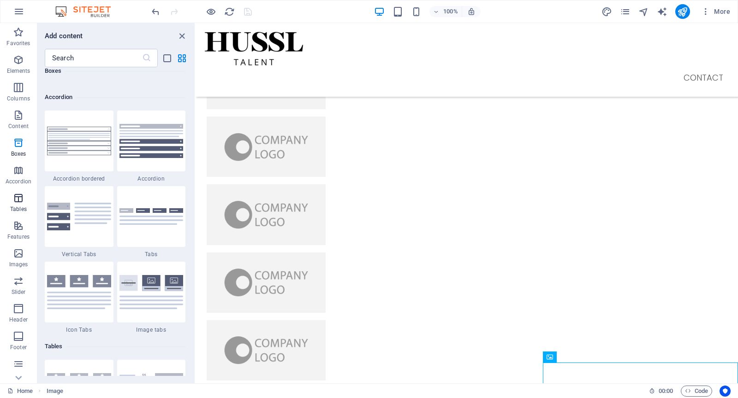
click at [15, 203] on icon "button" at bounding box center [18, 198] width 11 height 11
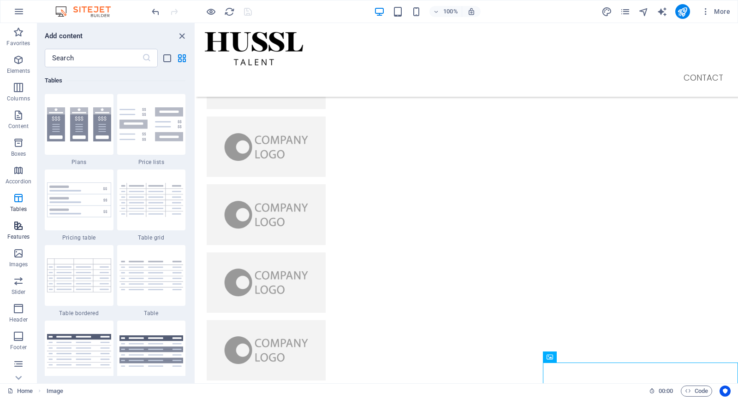
click at [17, 229] on icon "button" at bounding box center [18, 225] width 11 height 11
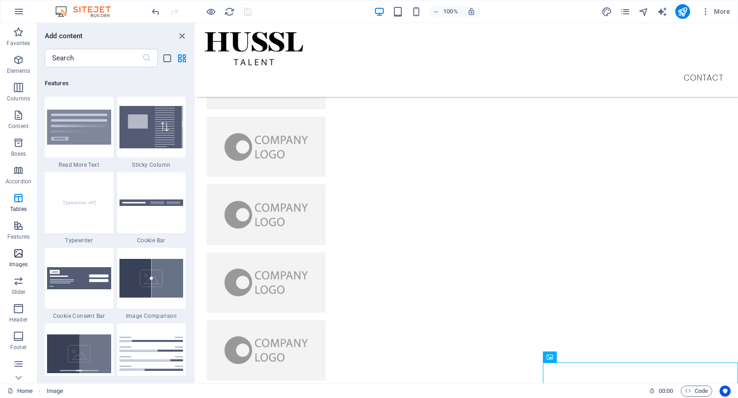
click at [17, 261] on p "Images" at bounding box center [18, 264] width 19 height 7
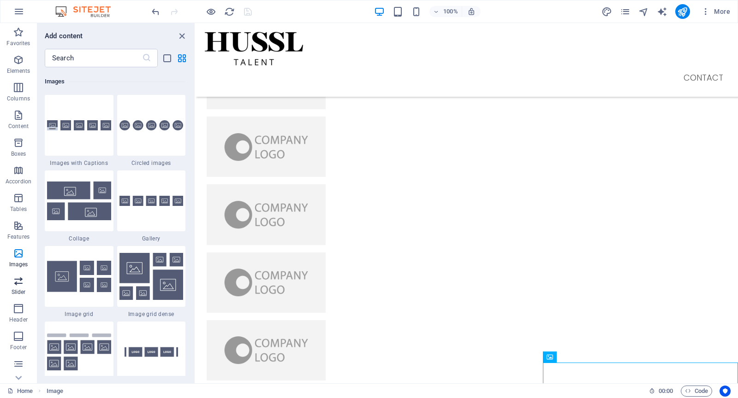
click at [17, 285] on icon "button" at bounding box center [18, 281] width 11 height 11
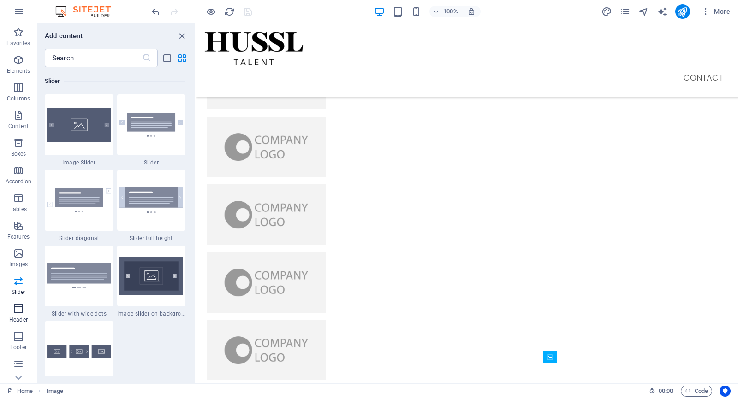
click at [17, 307] on icon "button" at bounding box center [18, 308] width 11 height 11
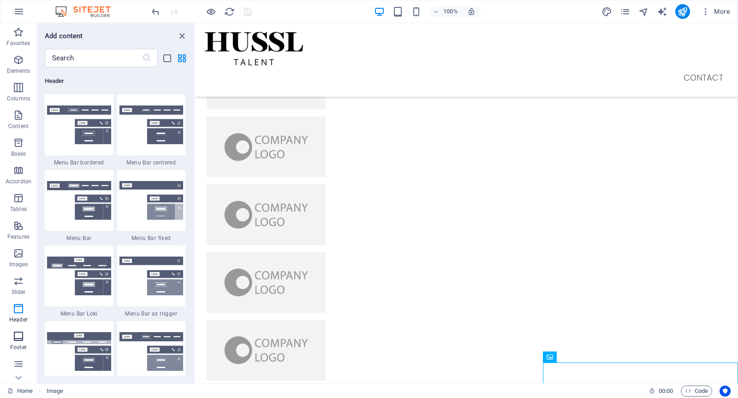
click at [18, 339] on icon "button" at bounding box center [18, 336] width 11 height 11
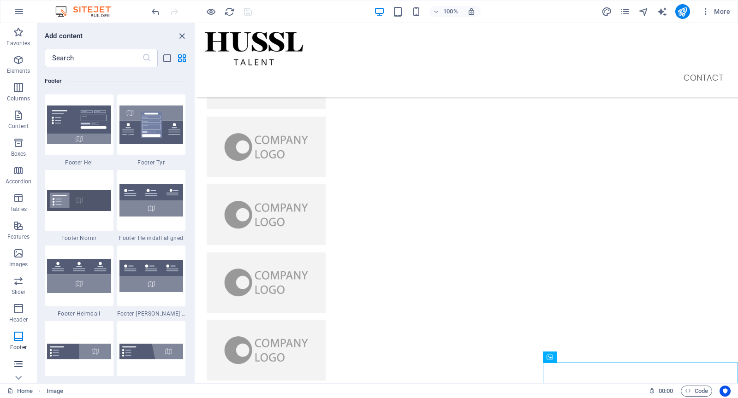
scroll to position [54, 0]
click at [23, 314] on icon "button" at bounding box center [18, 310] width 11 height 11
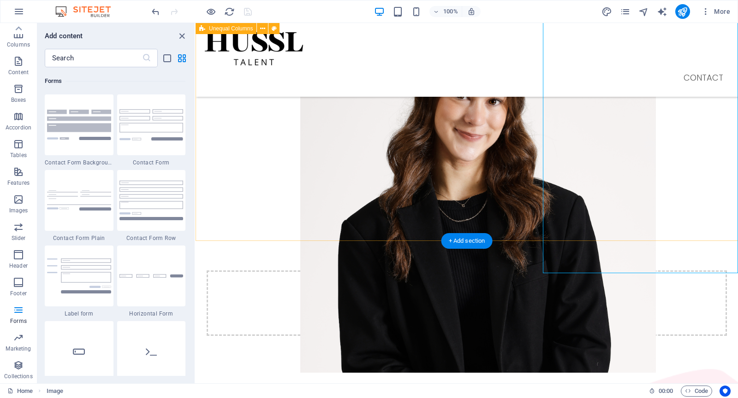
scroll to position [1433, 0]
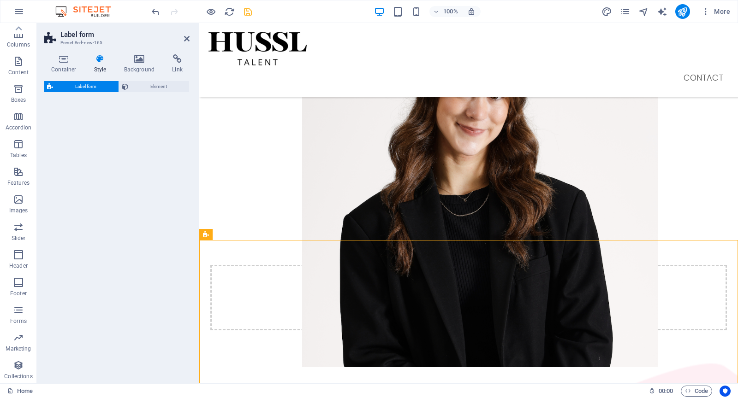
select select "rem"
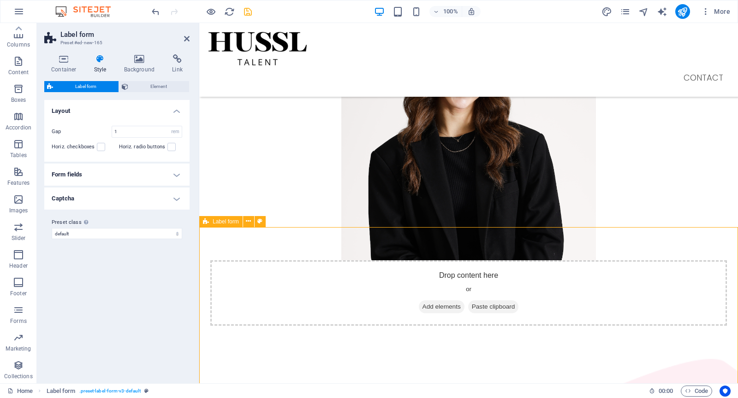
scroll to position [1426, 0]
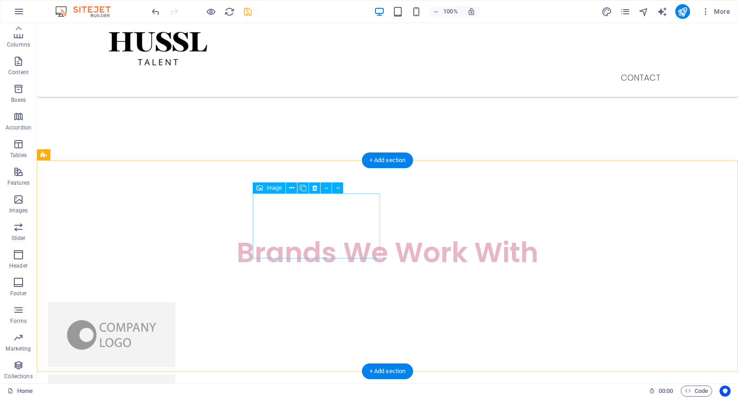
scroll to position [611, 0]
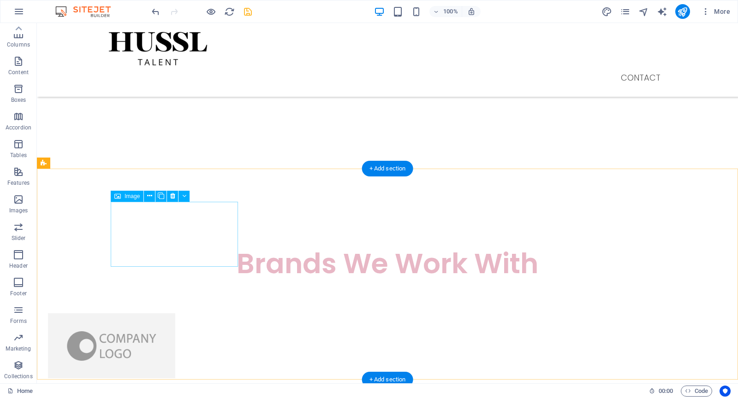
click at [175, 313] on figure at bounding box center [111, 345] width 127 height 65
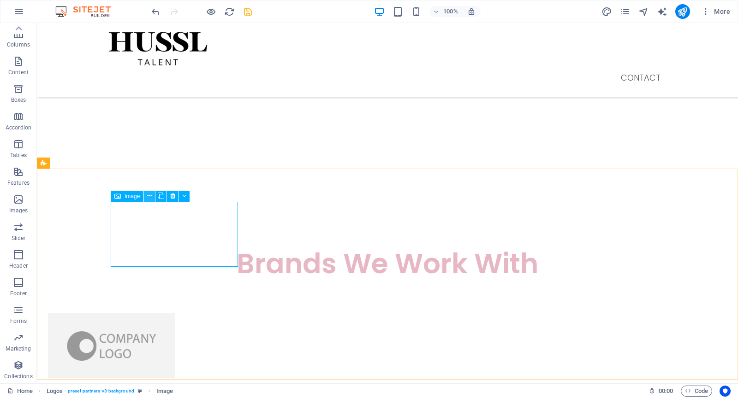
click at [147, 196] on button at bounding box center [149, 196] width 11 height 11
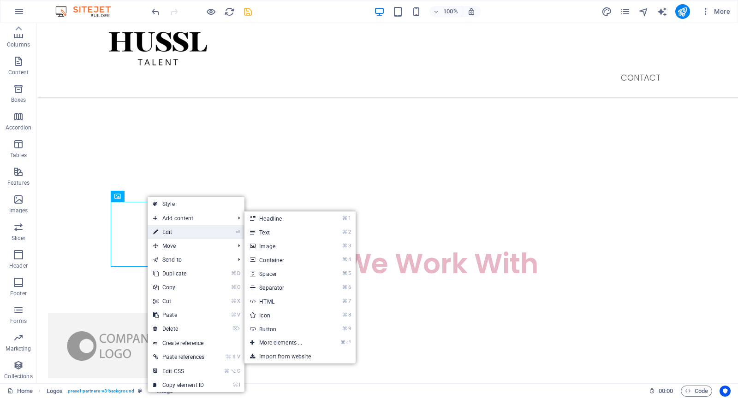
click at [167, 227] on link "⏎ Edit" at bounding box center [179, 232] width 62 height 14
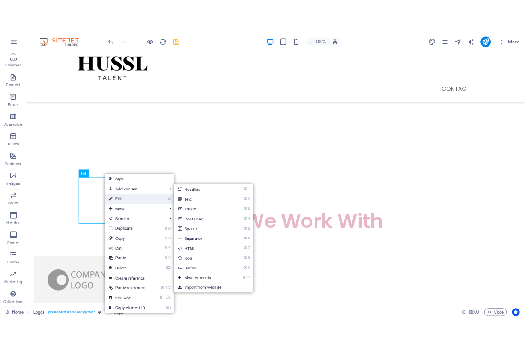
scroll to position [547, 0]
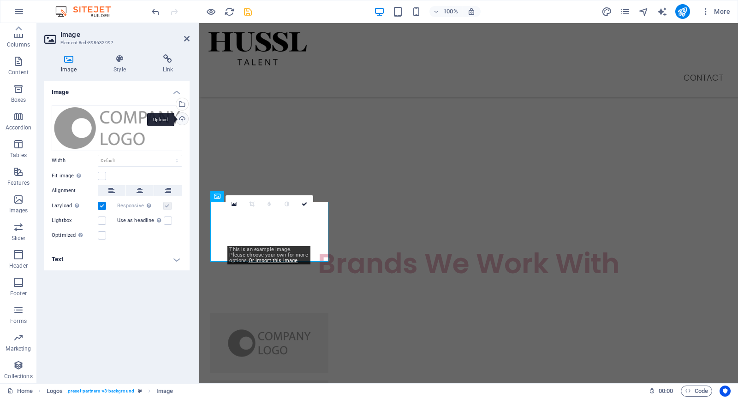
click at [177, 119] on div "Upload" at bounding box center [181, 120] width 14 height 14
click at [182, 117] on div "Upload" at bounding box center [181, 120] width 14 height 14
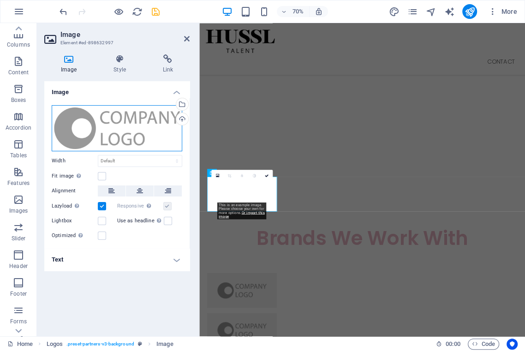
click at [164, 115] on div "Drag files here, click to choose files or select files from Files or our free s…" at bounding box center [117, 128] width 130 height 46
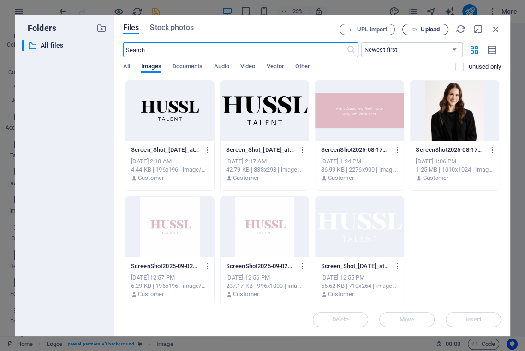
click at [434, 28] on span "Upload" at bounding box center [429, 30] width 19 height 6
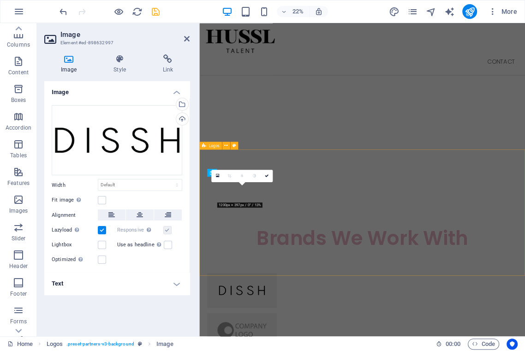
scroll to position [553, 0]
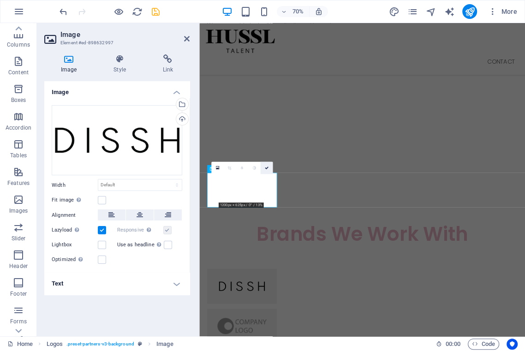
click at [269, 168] on link at bounding box center [266, 167] width 12 height 12
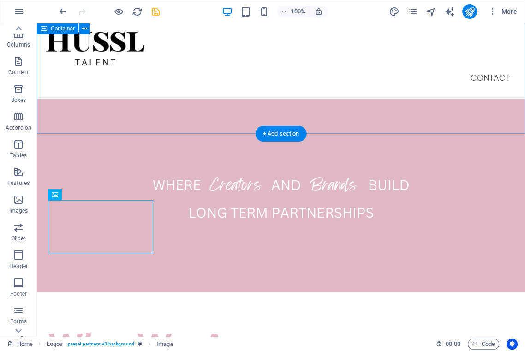
scroll to position [0, 0]
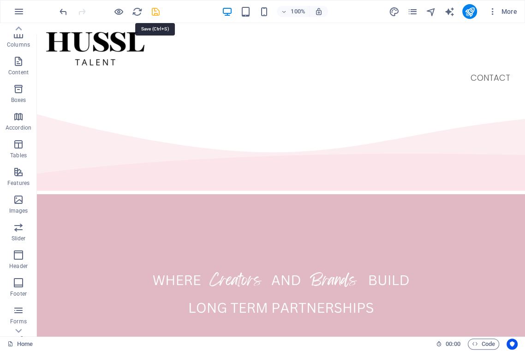
click at [155, 15] on icon "save" at bounding box center [155, 11] width 11 height 11
